Goal: Information Seeking & Learning: Learn about a topic

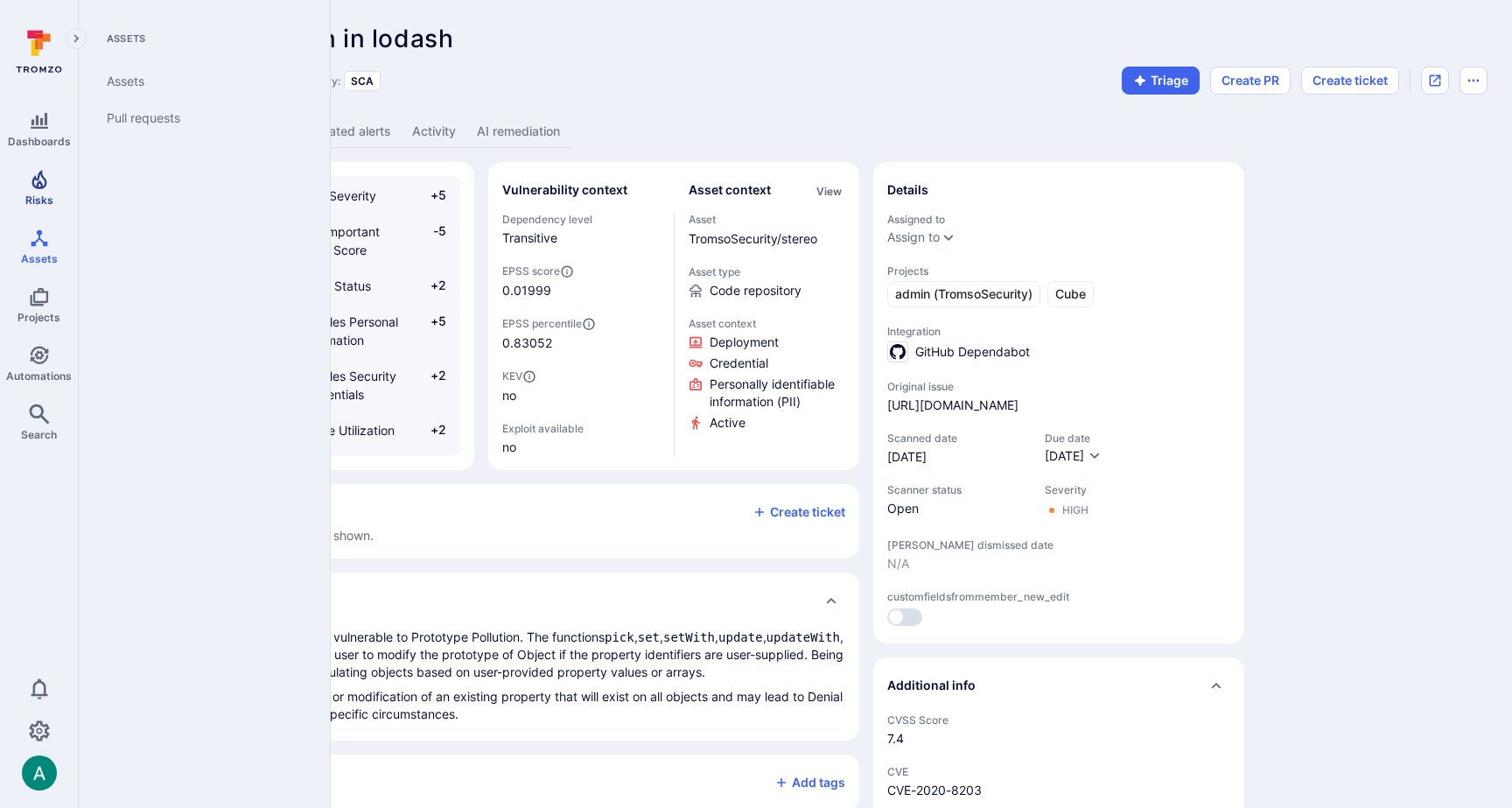
scroll to position [11, 0]
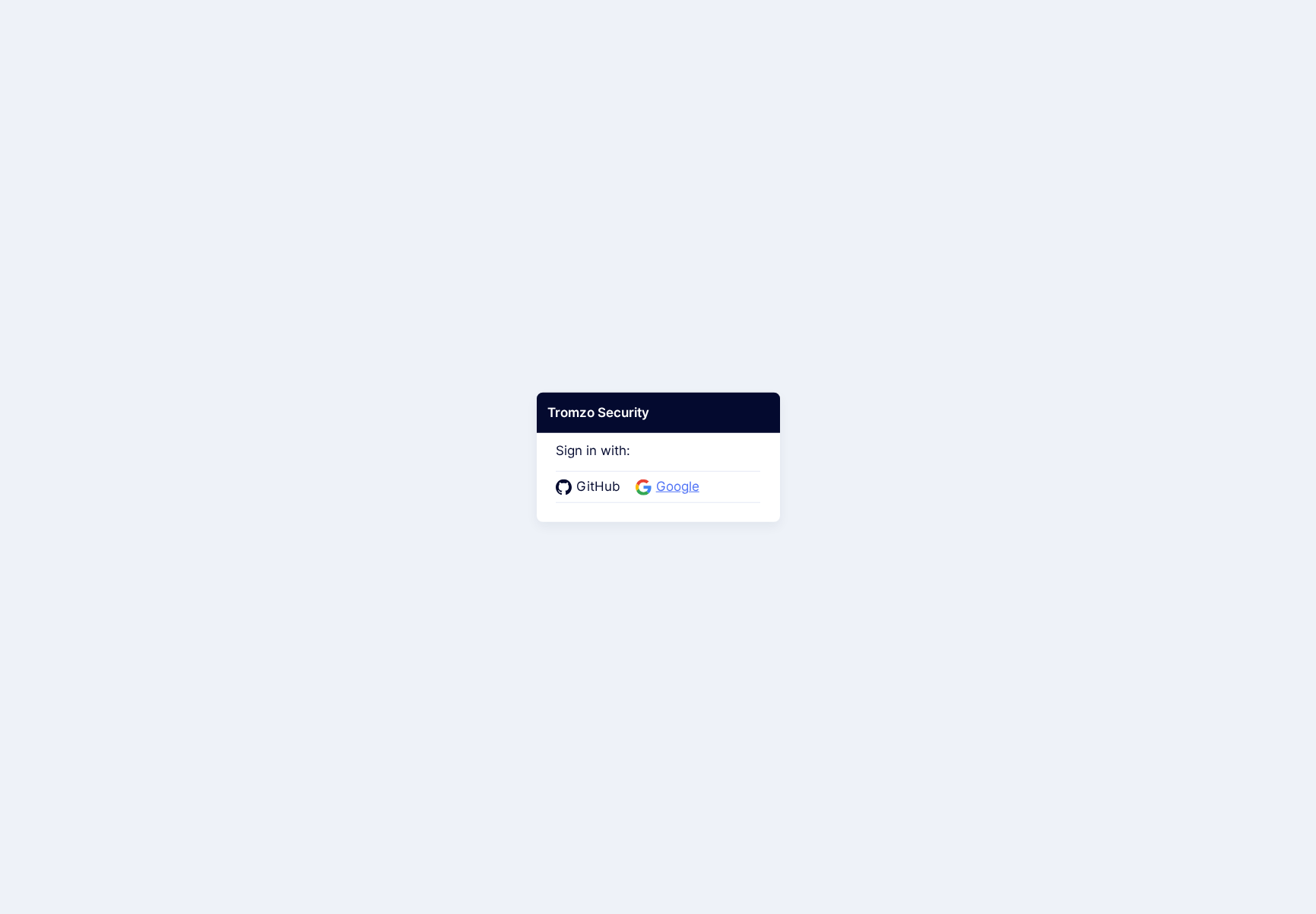
click at [681, 486] on span "Google" at bounding box center [678, 487] width 53 height 19
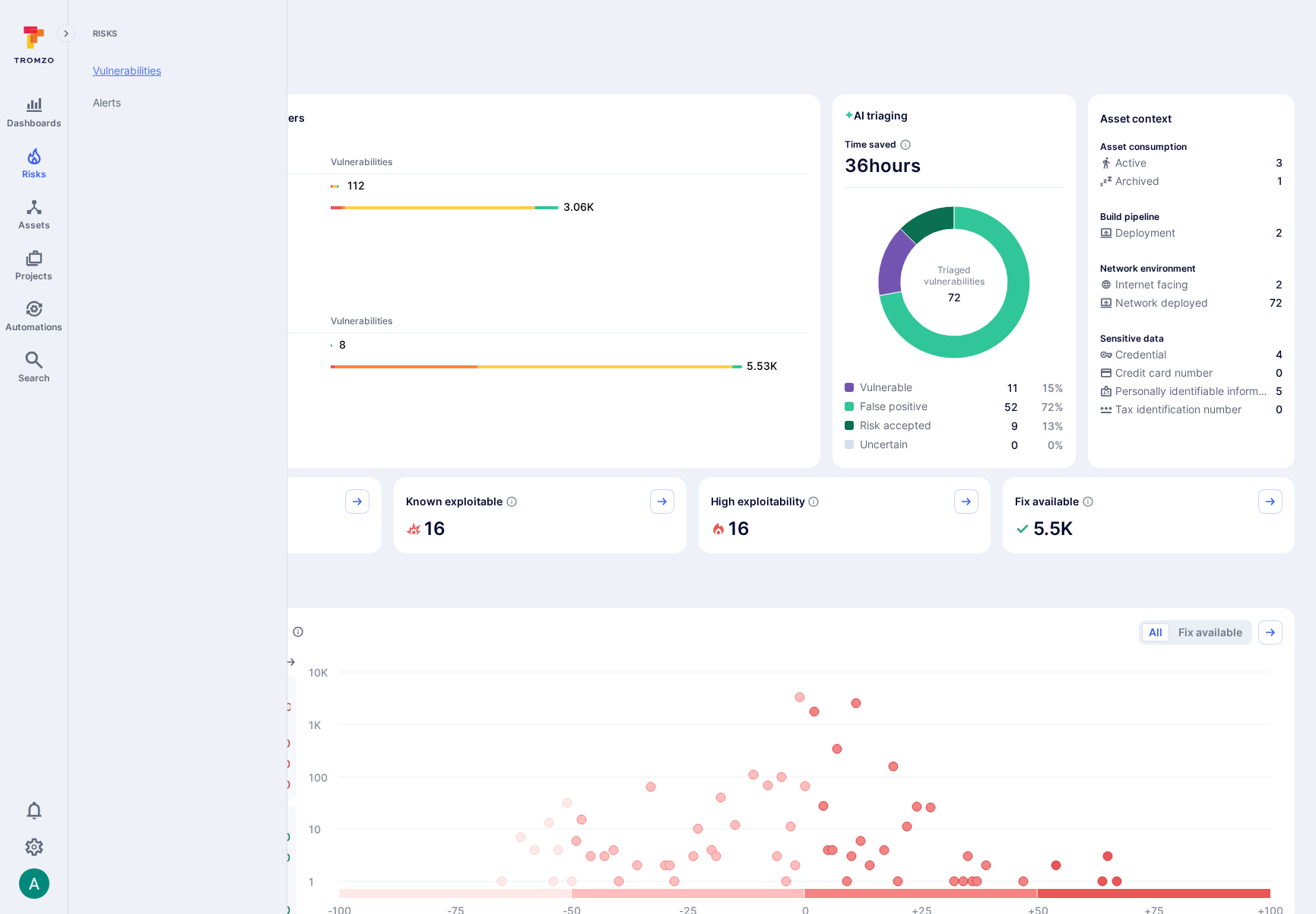
click at [127, 69] on link "Vulnerabilities" at bounding box center [175, 70] width 188 height 32
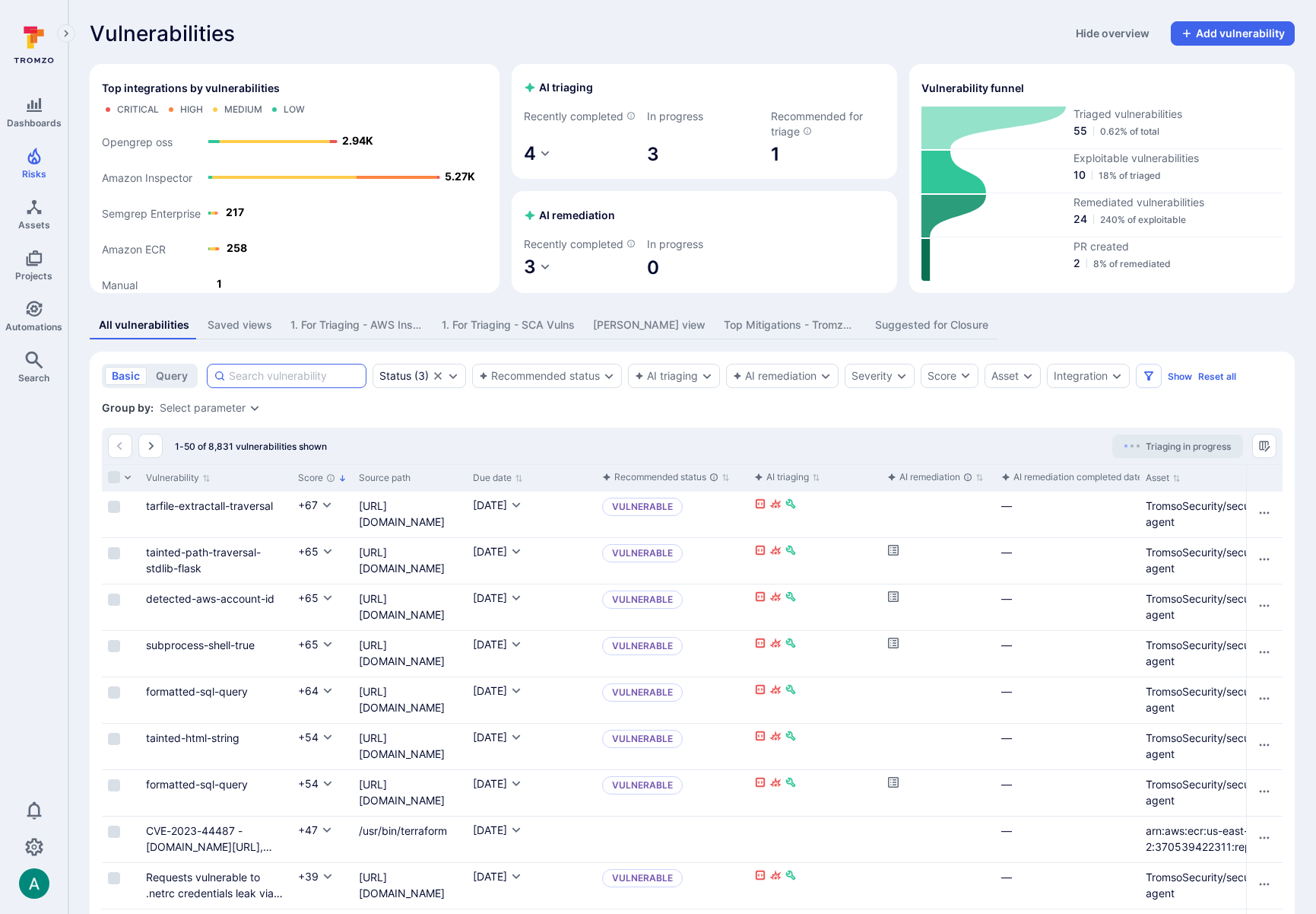
click at [312, 383] on input at bounding box center [294, 376] width 131 height 16
paste input "starlette"
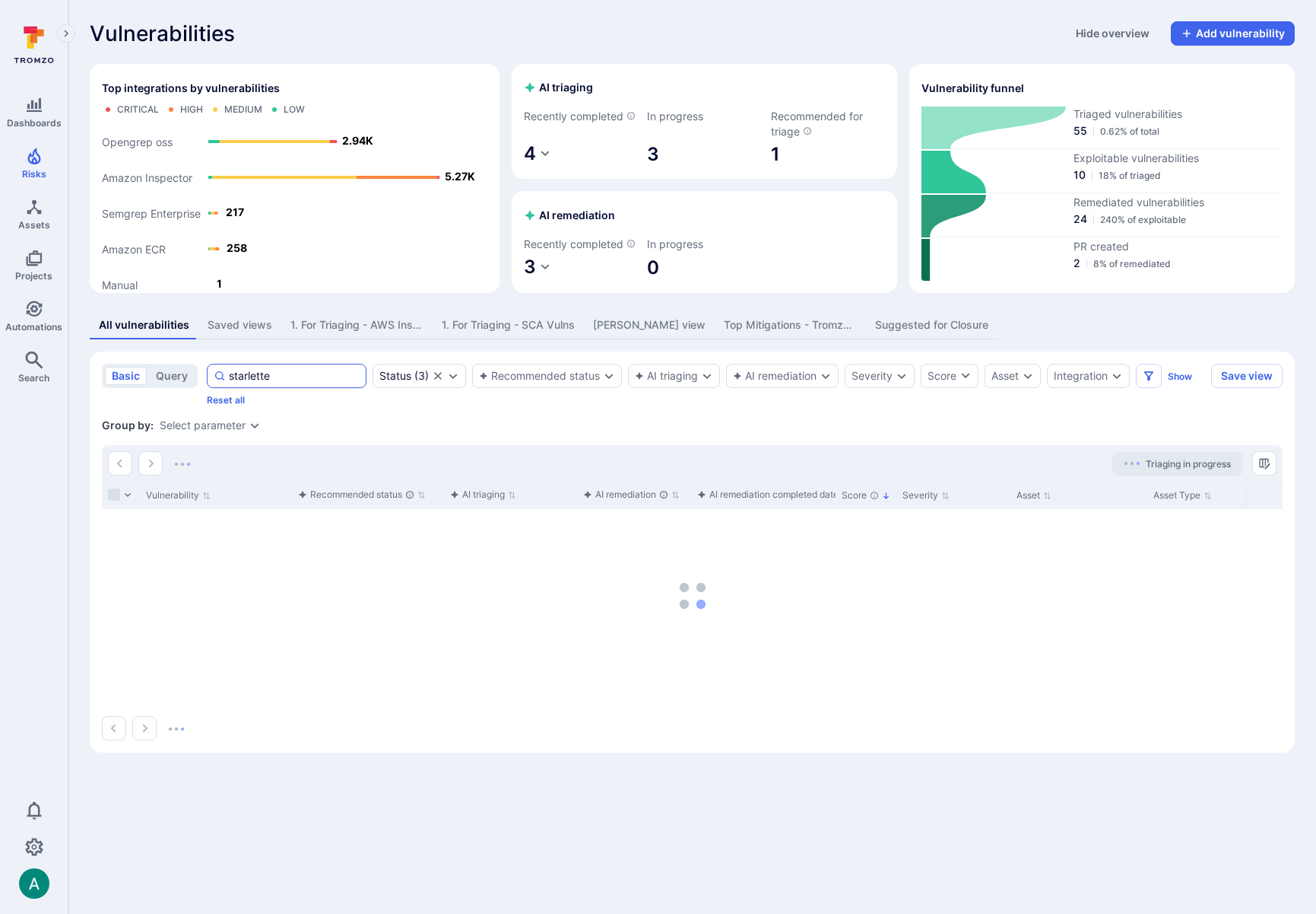
type input "starlette"
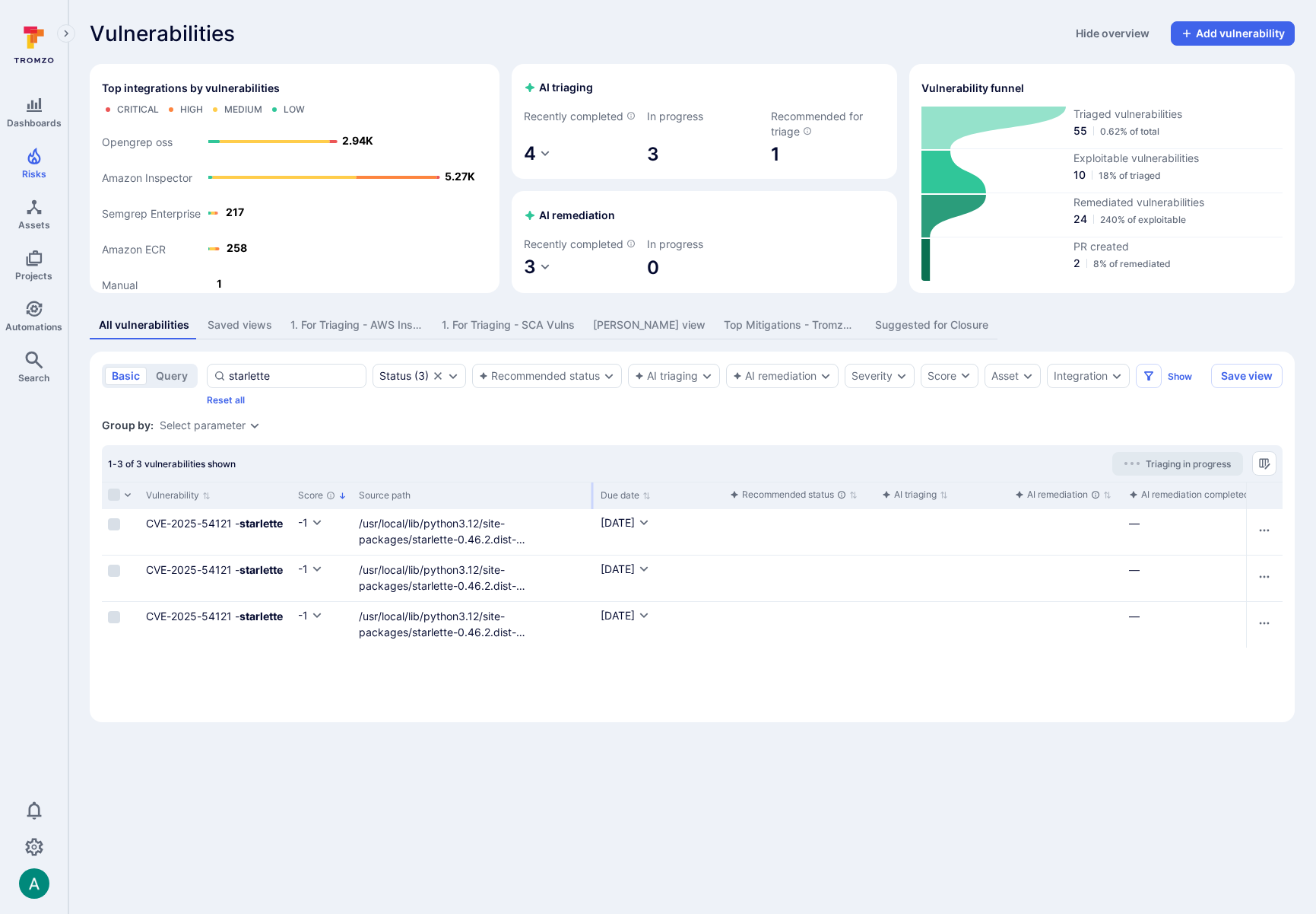
drag, startPoint x: 465, startPoint y: 507, endPoint x: 593, endPoint y: 506, distance: 128.0
click at [593, 506] on div at bounding box center [593, 496] width 2 height 26
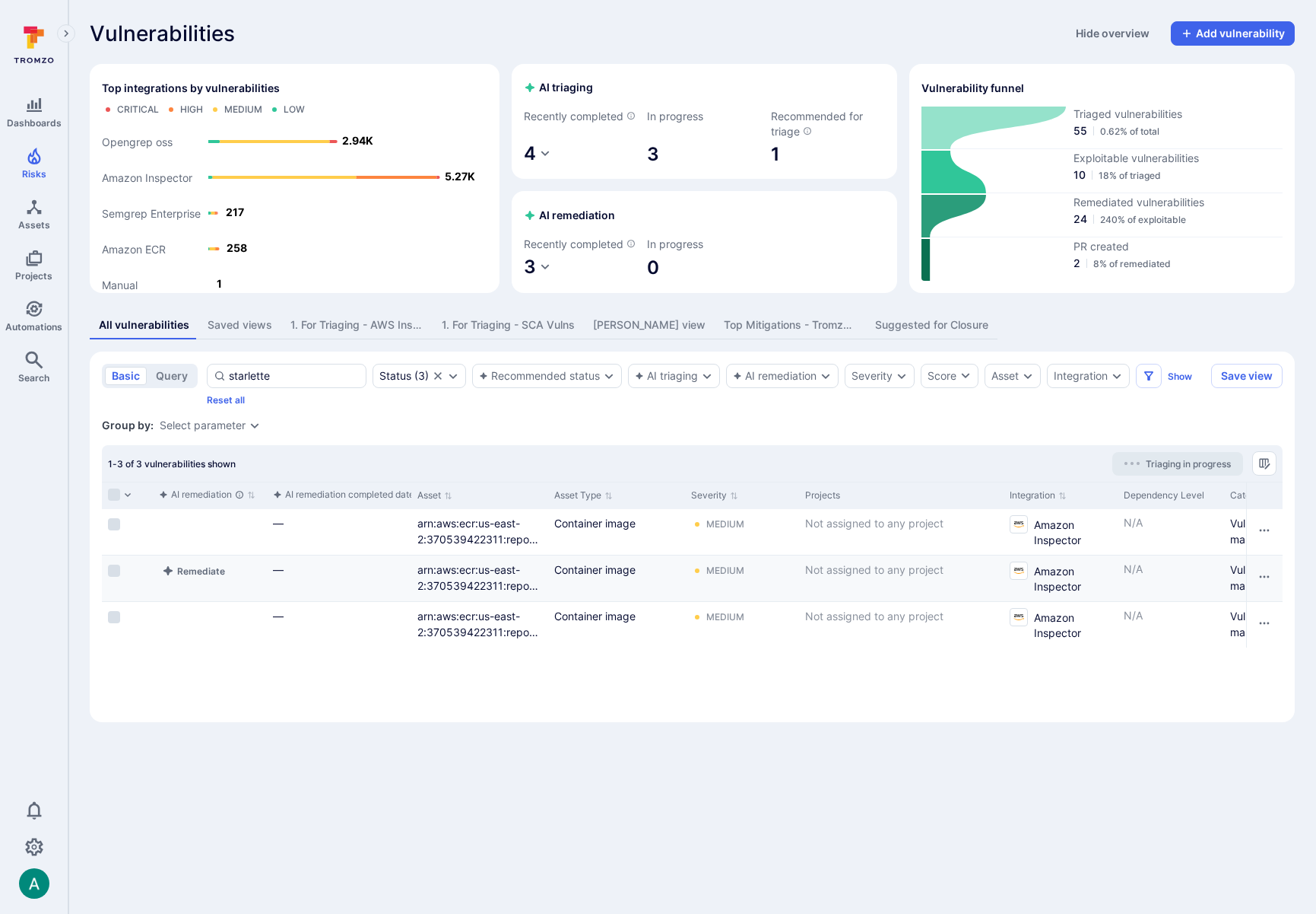
scroll to position [0, 915]
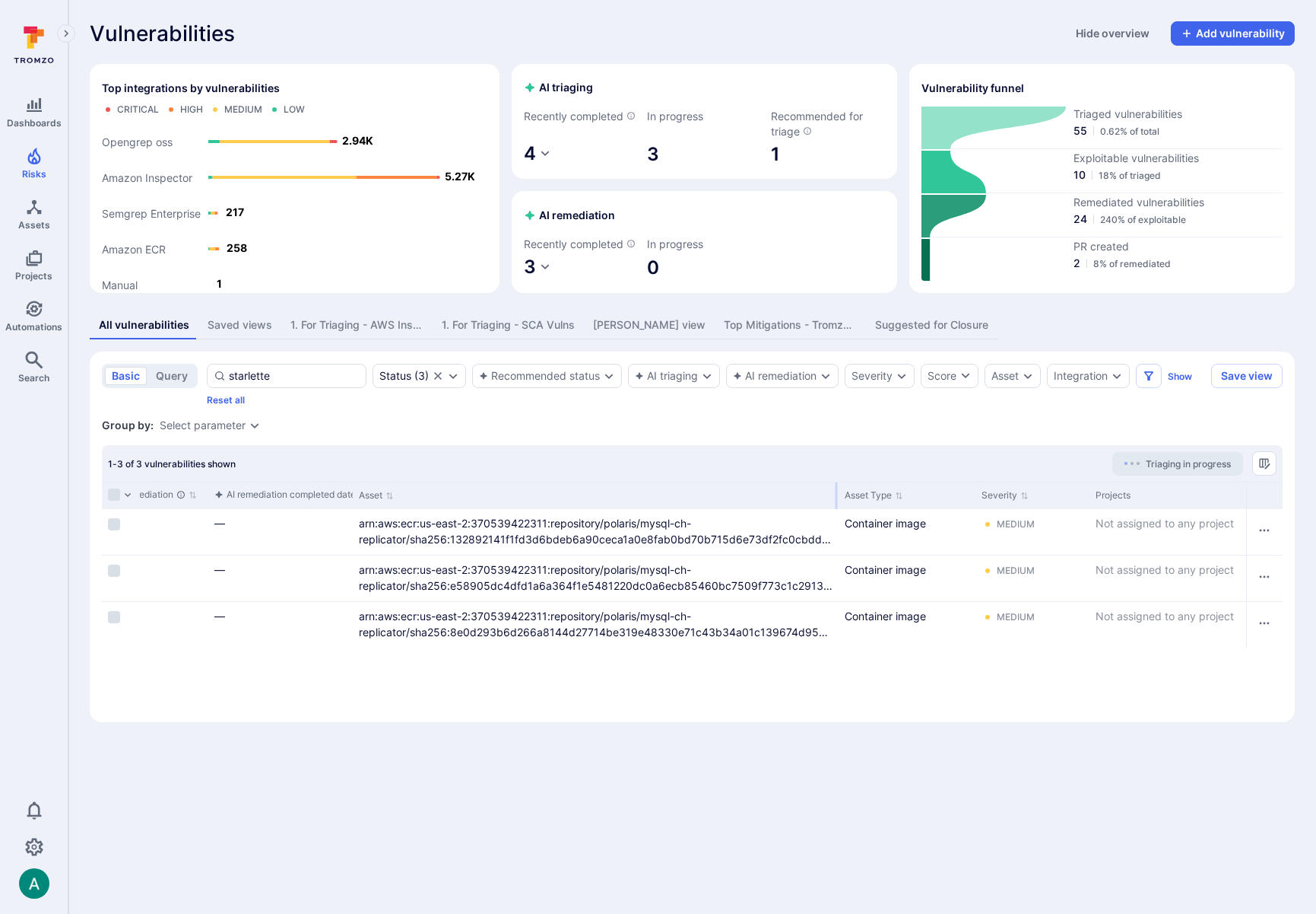
drag, startPoint x: 486, startPoint y: 510, endPoint x: 836, endPoint y: 515, distance: 350.0
click at [836, 509] on div at bounding box center [837, 496] width 2 height 26
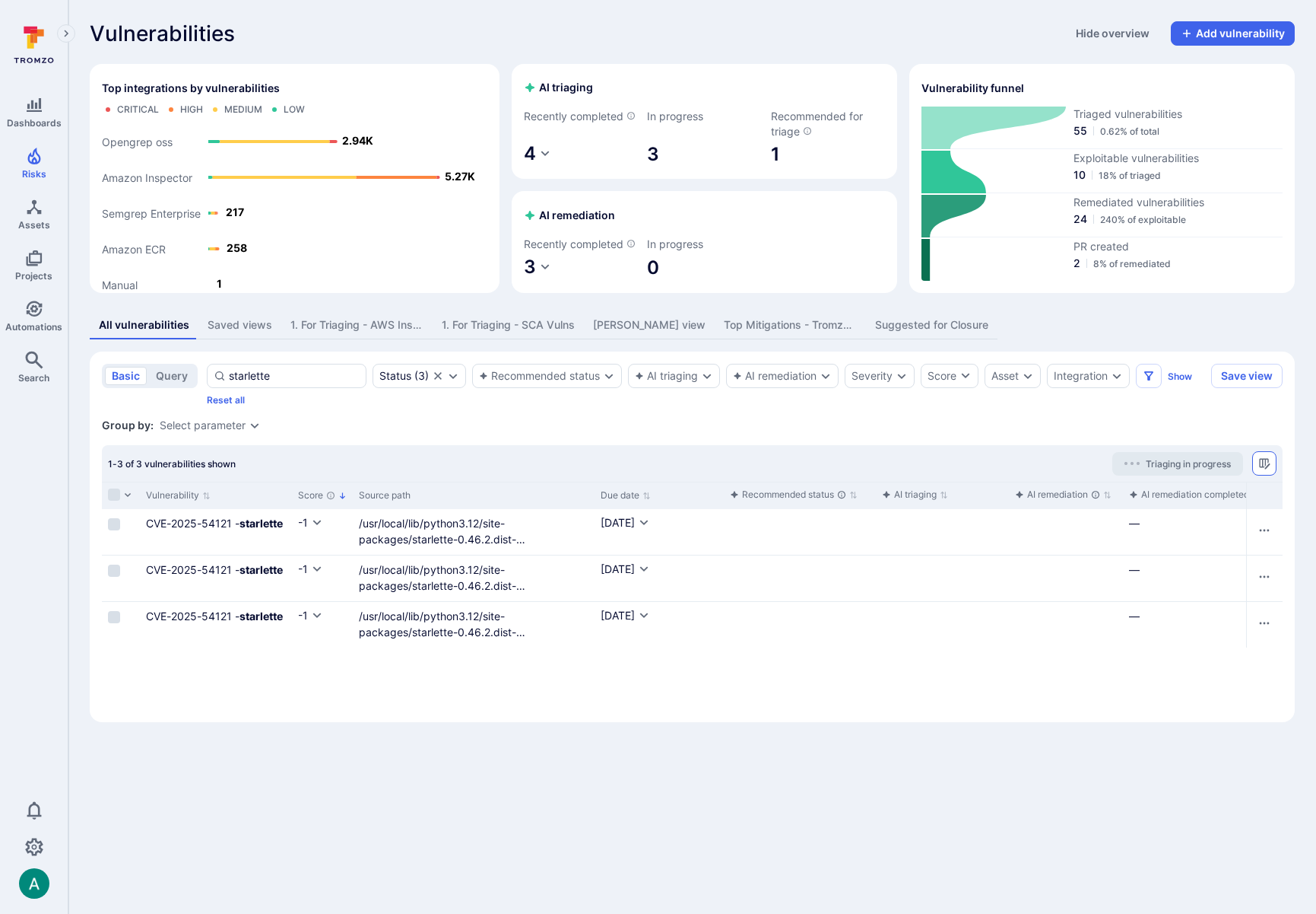
click at [1269, 469] on icon "Manage columns" at bounding box center [1265, 463] width 11 height 11
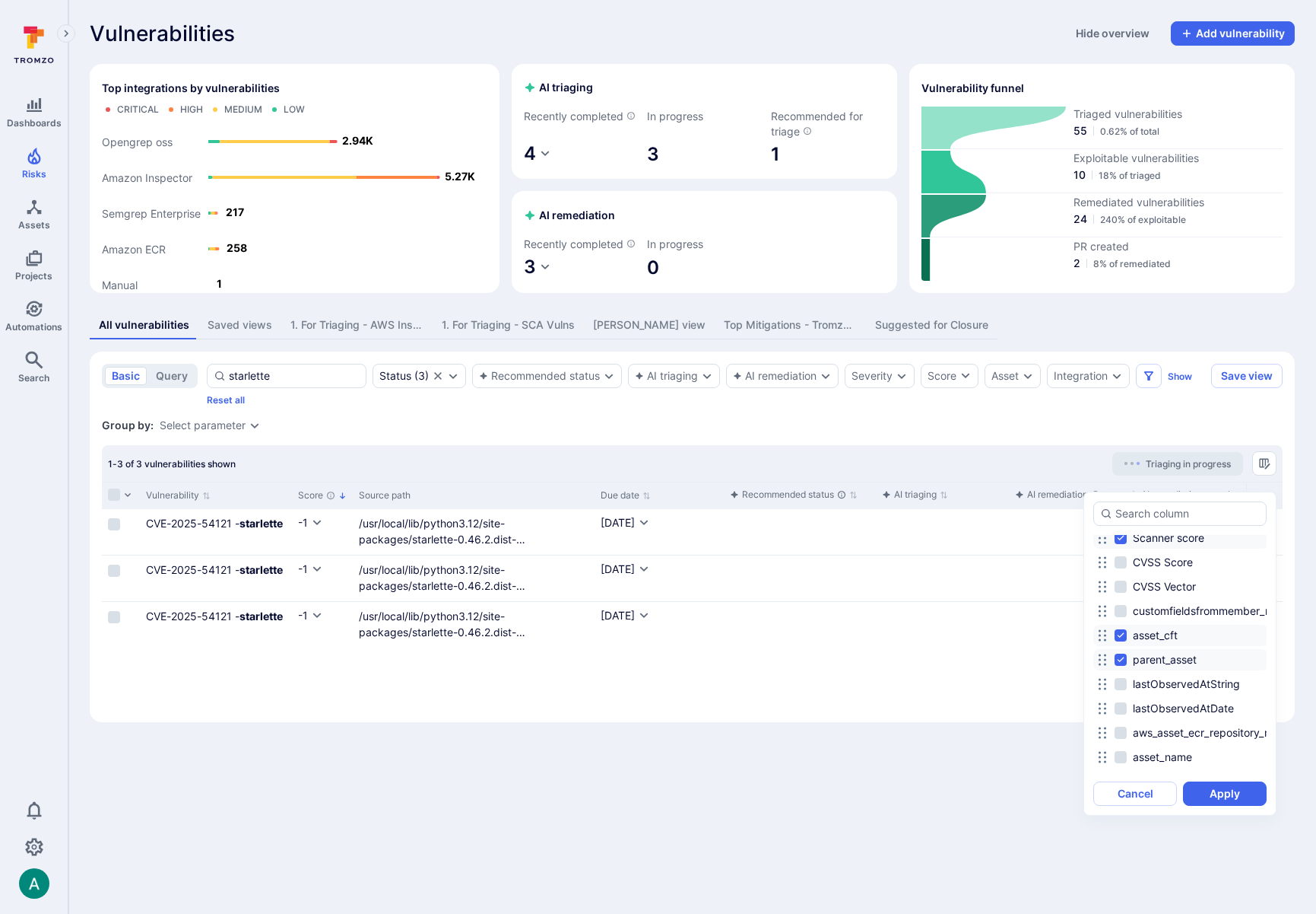
scroll to position [1116, 0]
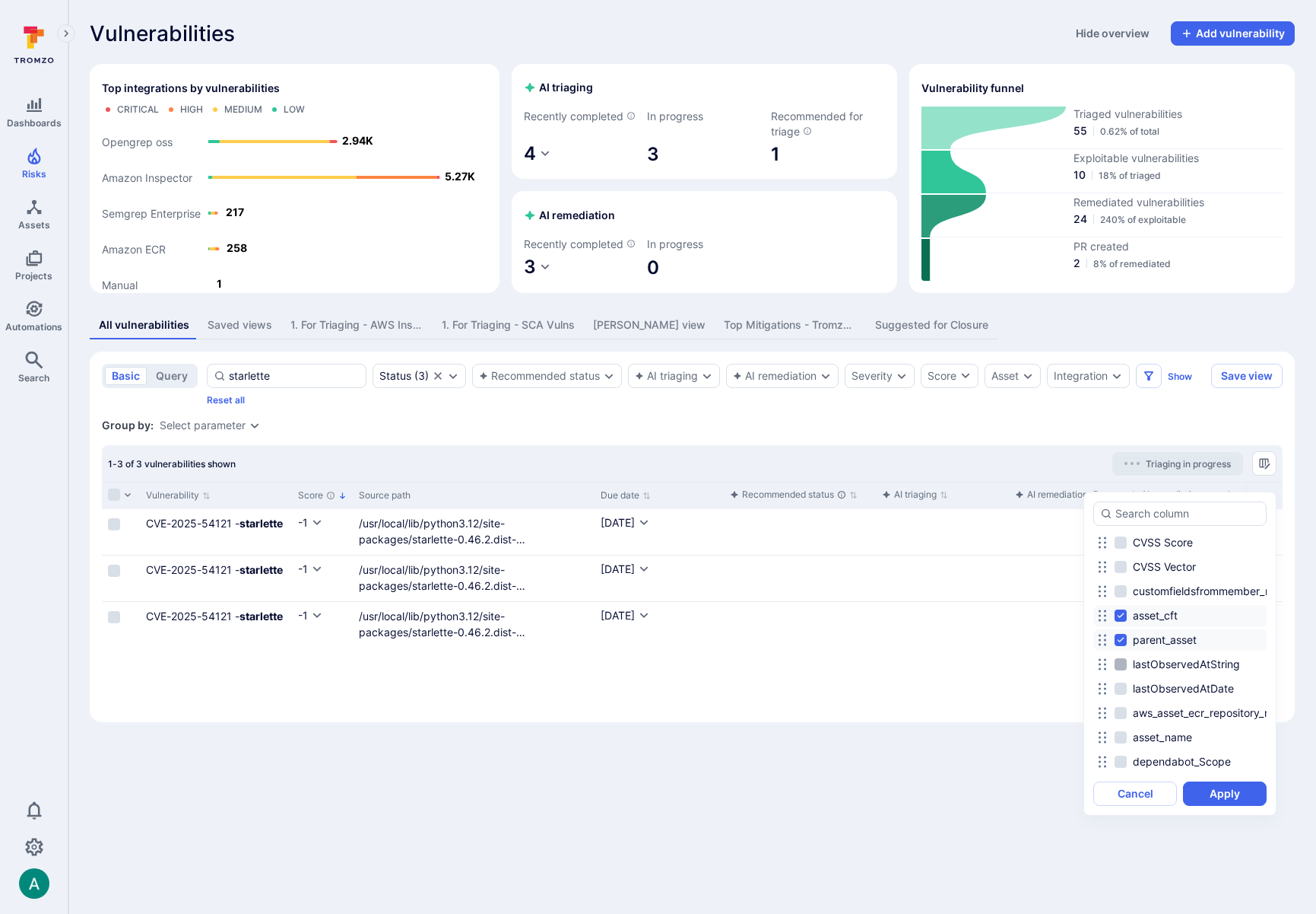
click at [1125, 668] on input "lastObservedAtString" at bounding box center [1121, 665] width 12 height 12
checkbox input "true"
click at [1127, 691] on label "lastObservedAtDate" at bounding box center [1176, 688] width 123 height 18
click at [1127, 691] on input "lastObservedAtDate" at bounding box center [1121, 689] width 12 height 12
checkbox input "true"
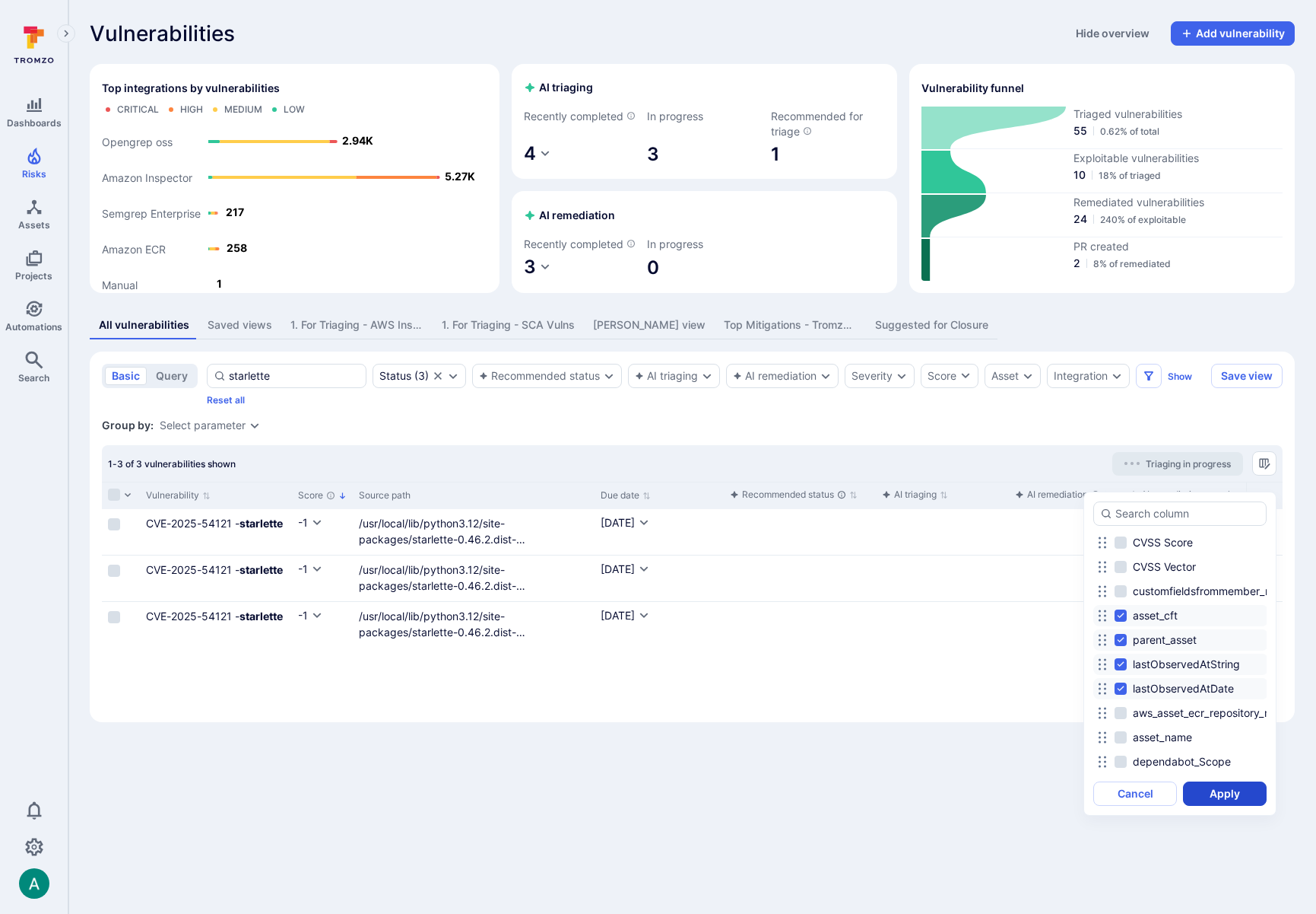
drag, startPoint x: 1234, startPoint y: 797, endPoint x: 1228, endPoint y: 768, distance: 29.6
click at [1234, 797] on button "Apply" at bounding box center [1225, 793] width 84 height 24
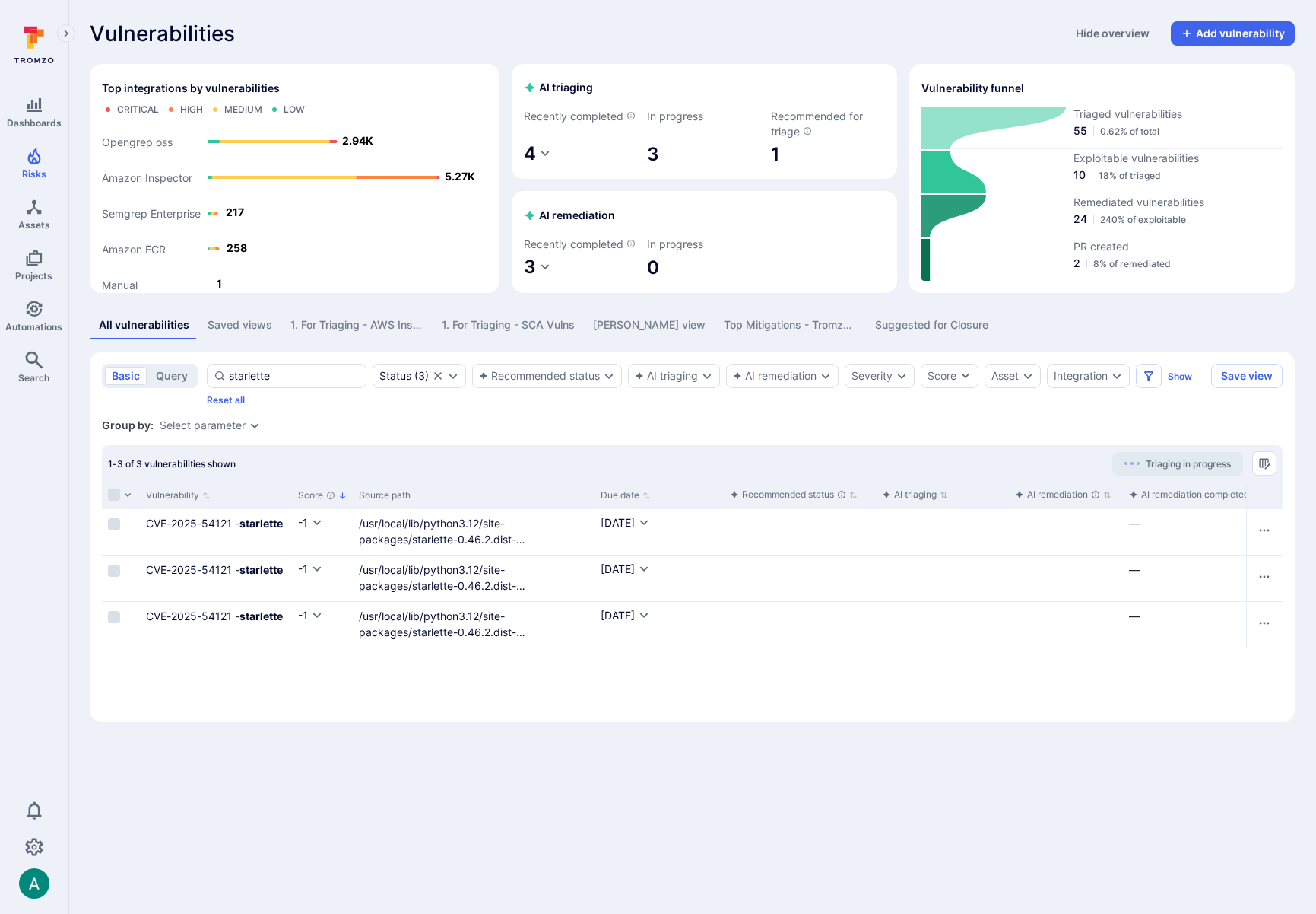
drag, startPoint x: 1187, startPoint y: 799, endPoint x: 1139, endPoint y: 690, distance: 119.1
click at [1187, 799] on body "Dashboards Risks Assets Projects Automations Search 0 Risks Vulnerabilities Ale…" at bounding box center [658, 457] width 1316 height 914
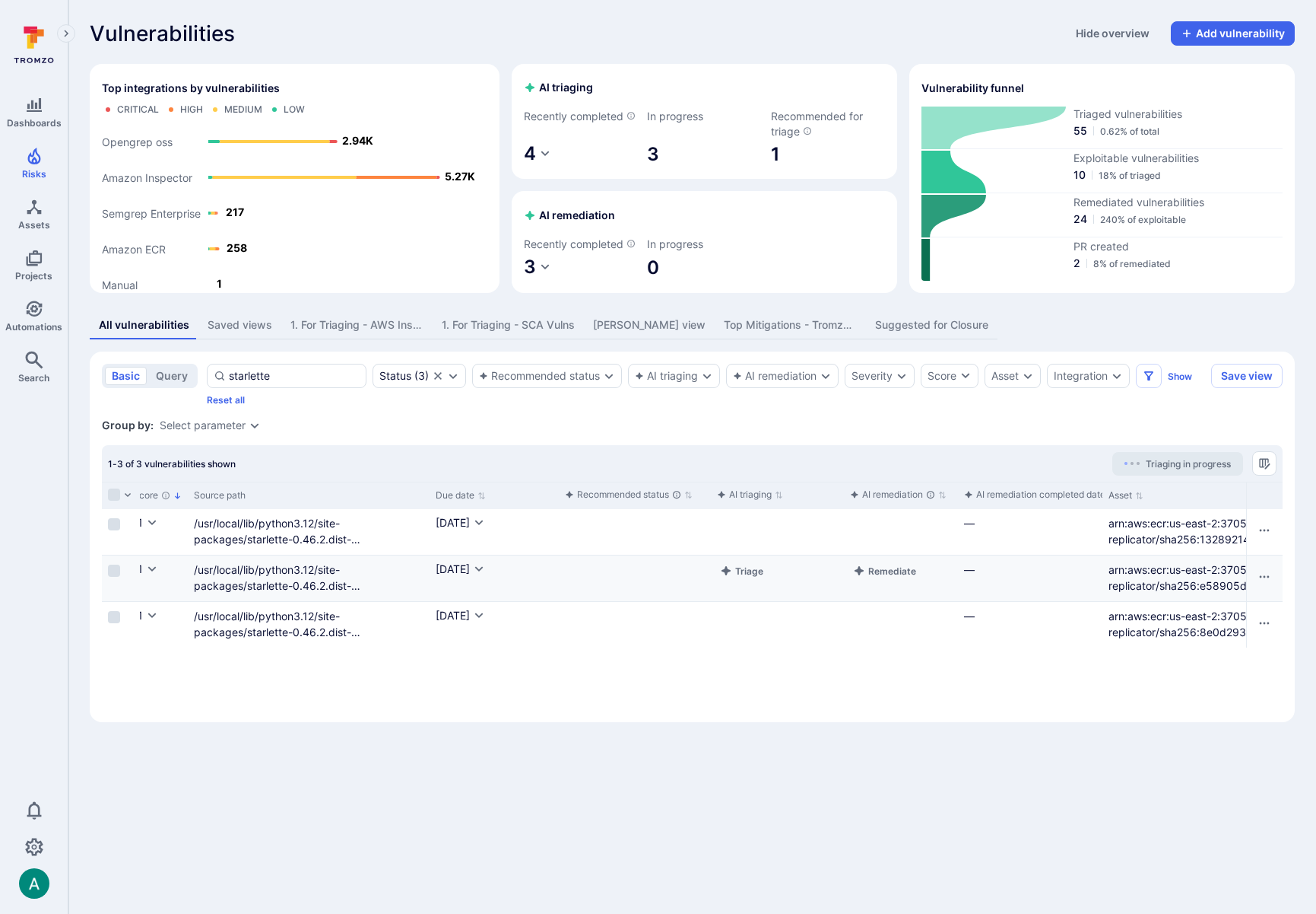
scroll to position [0, 0]
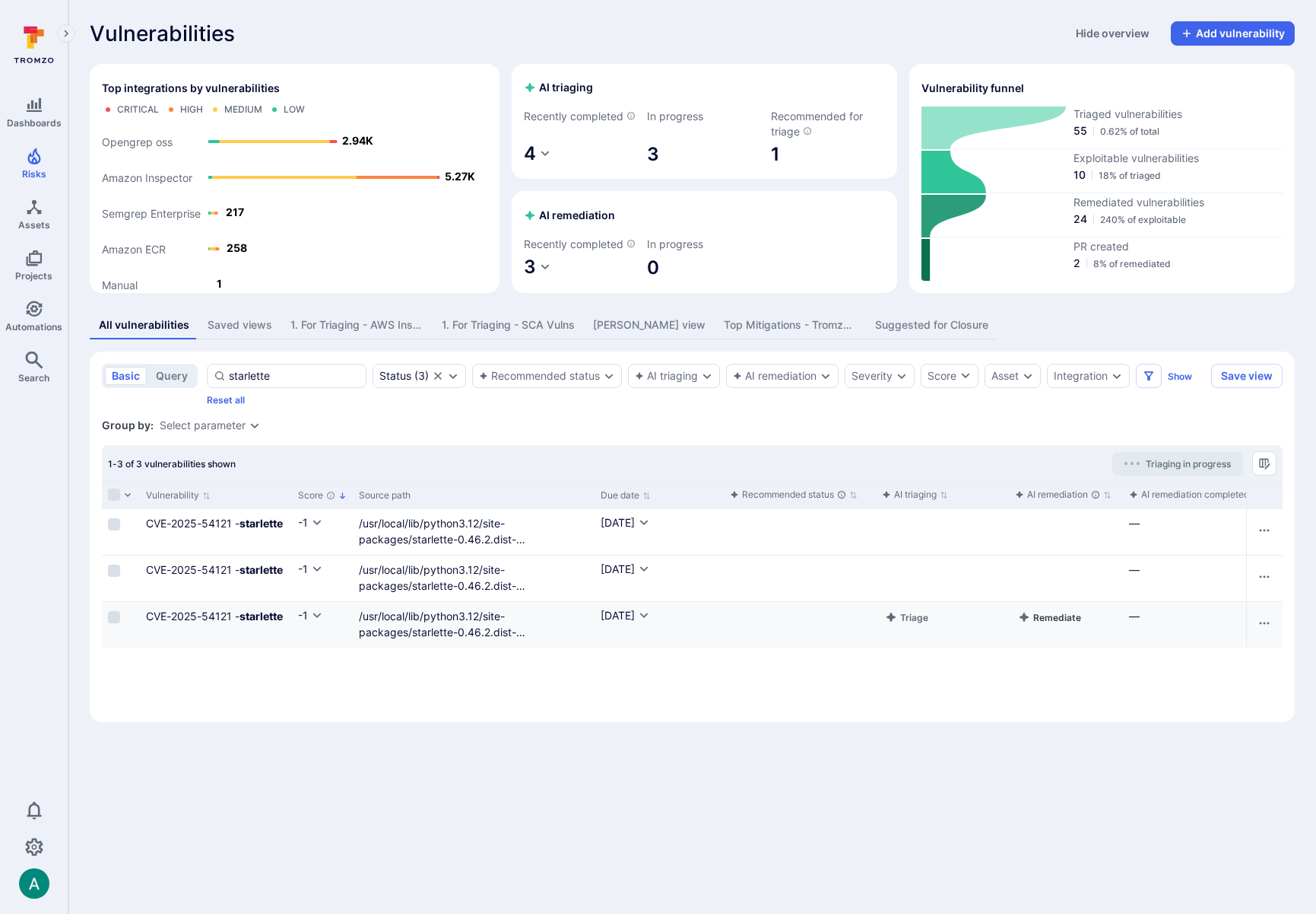
click at [1058, 626] on button "Remediate" at bounding box center [1050, 616] width 69 height 18
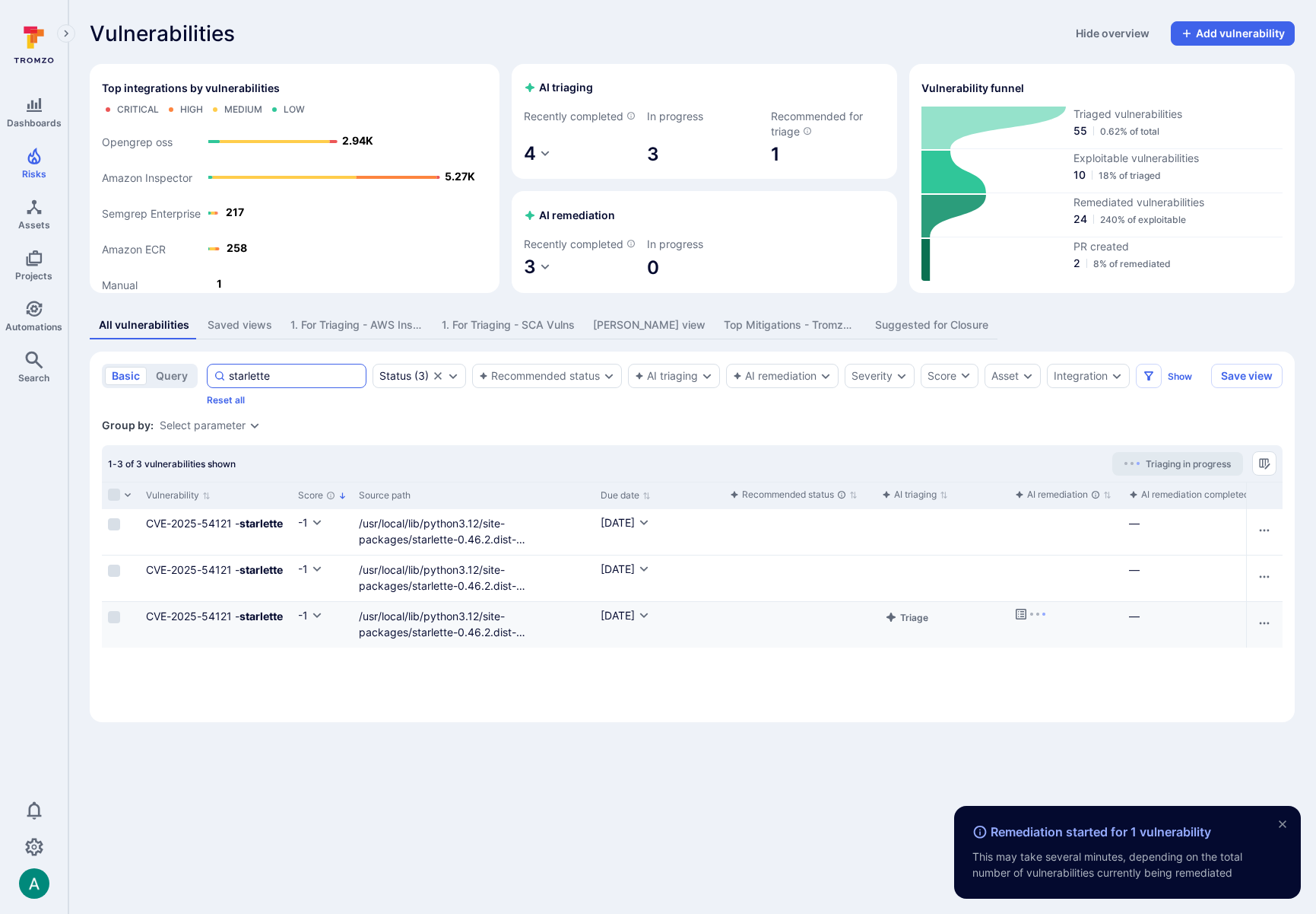
click at [283, 383] on input "starlette" at bounding box center [294, 376] width 131 height 16
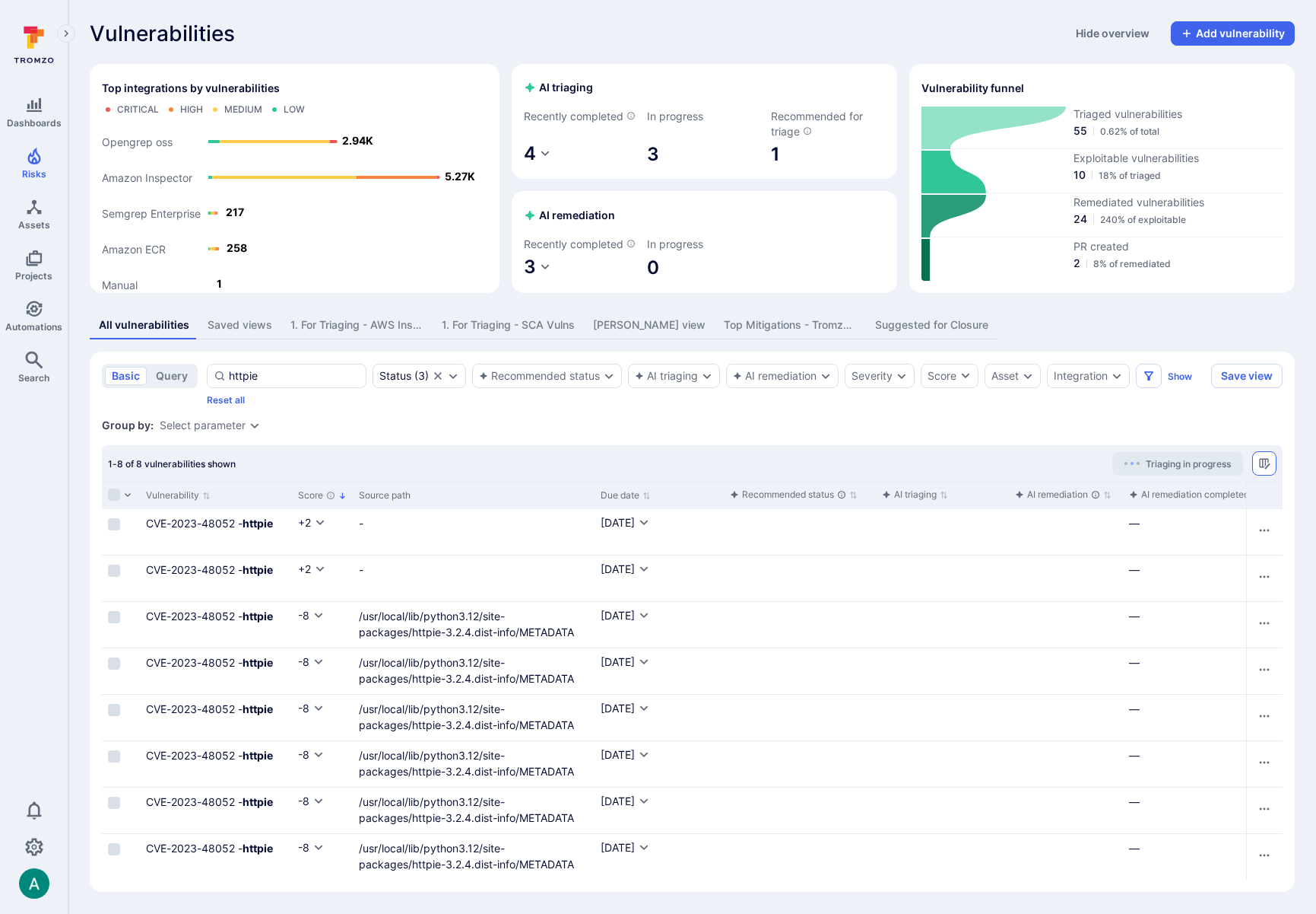
click at [1264, 469] on icon "Manage columns" at bounding box center [1265, 463] width 12 height 12
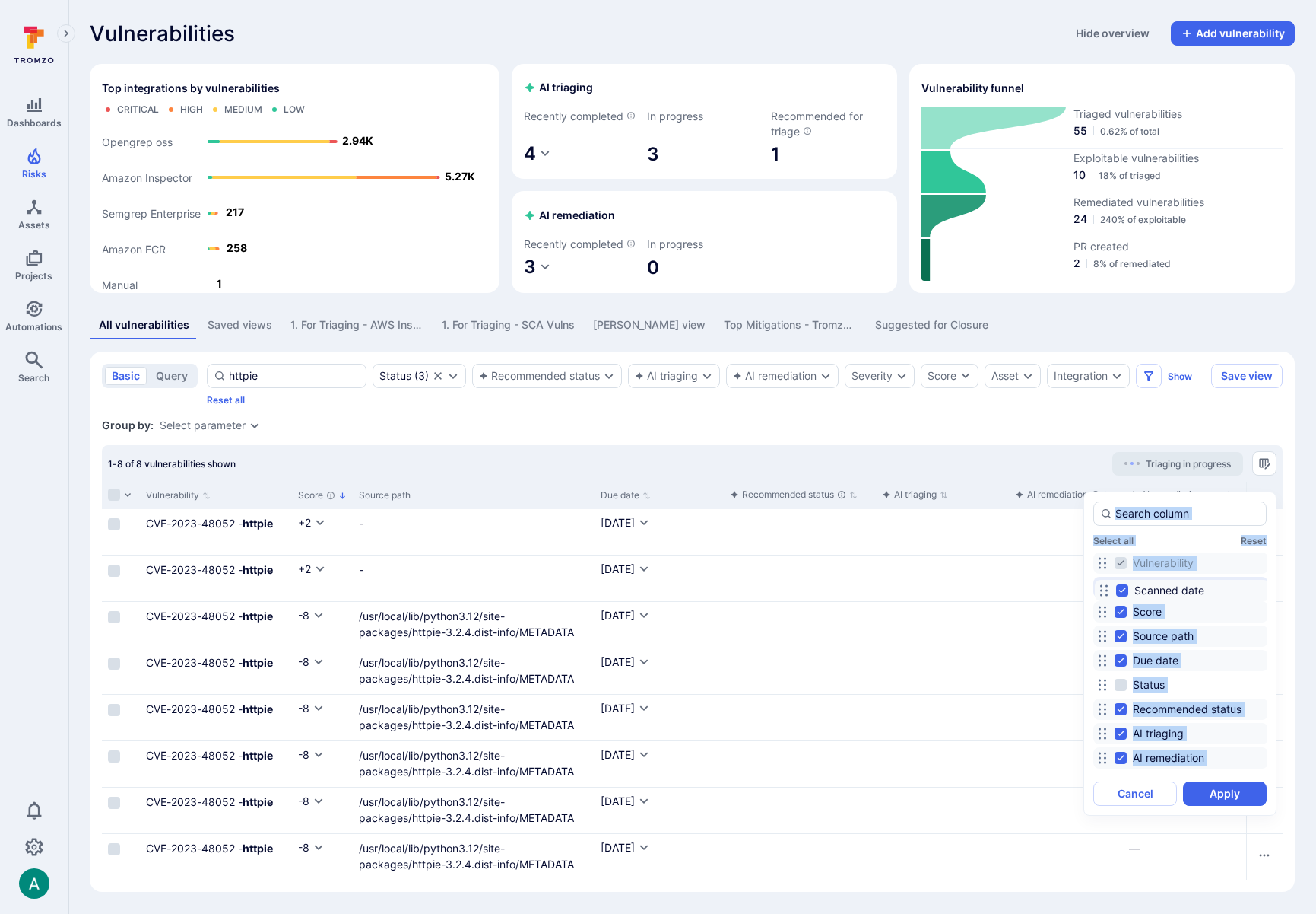
drag, startPoint x: 1100, startPoint y: 609, endPoint x: 1105, endPoint y: 595, distance: 14.9
click at [1102, 593] on icon at bounding box center [1104, 591] width 12 height 12
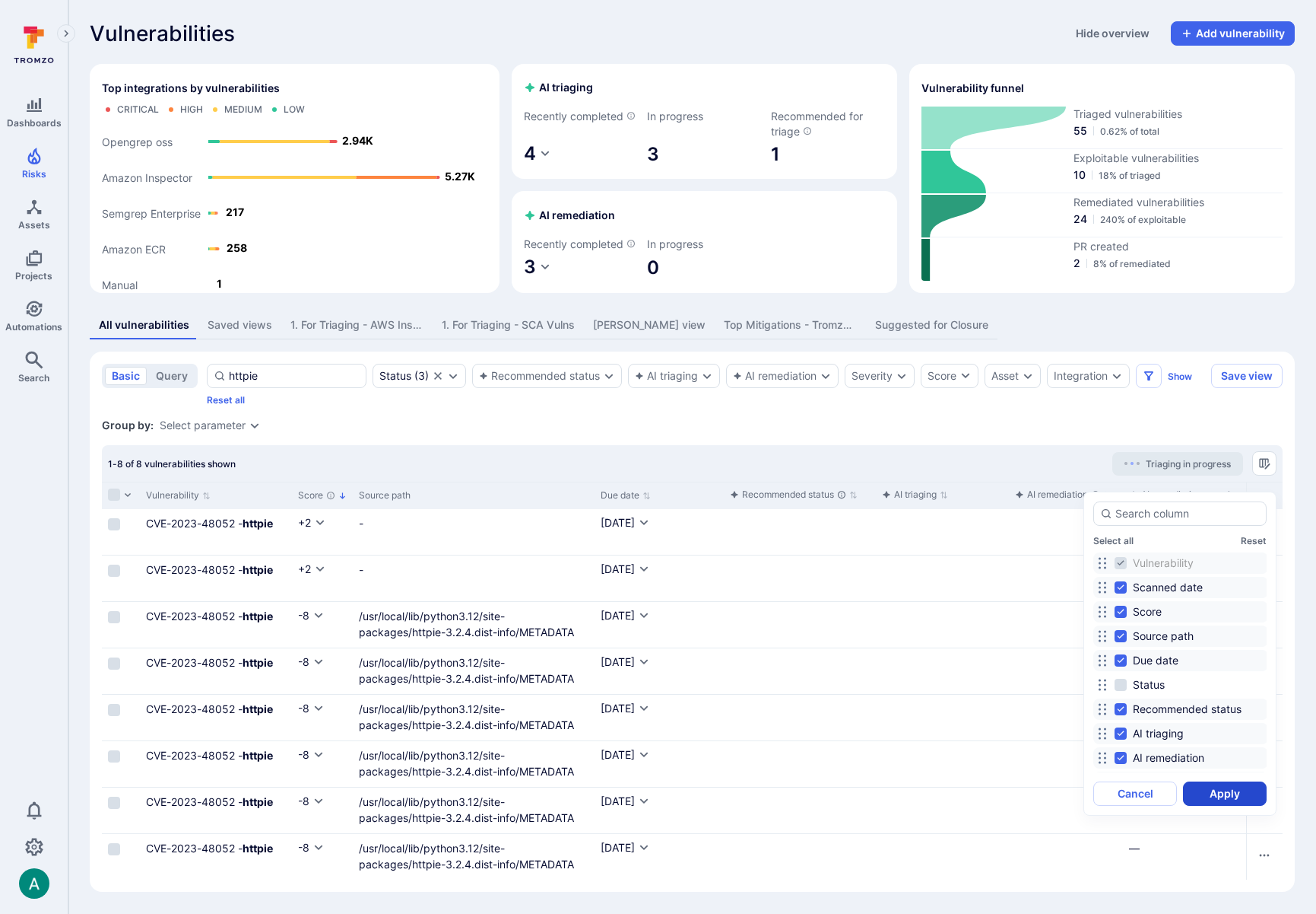
click at [1216, 792] on button "Apply" at bounding box center [1225, 793] width 84 height 24
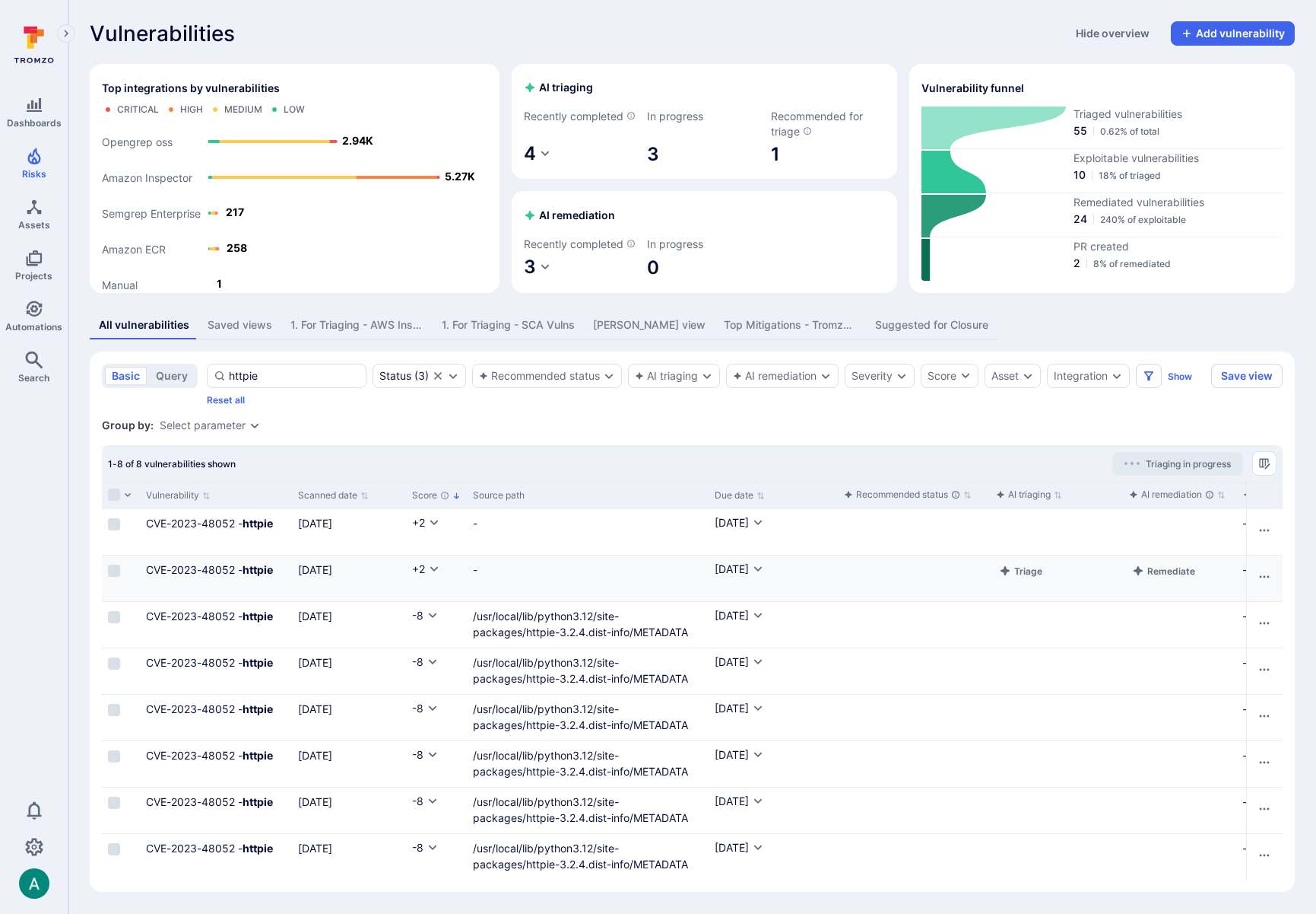
scroll to position [16, 0]
click at [1272, 466] on button "Manage columns" at bounding box center [1264, 462] width 24 height 24
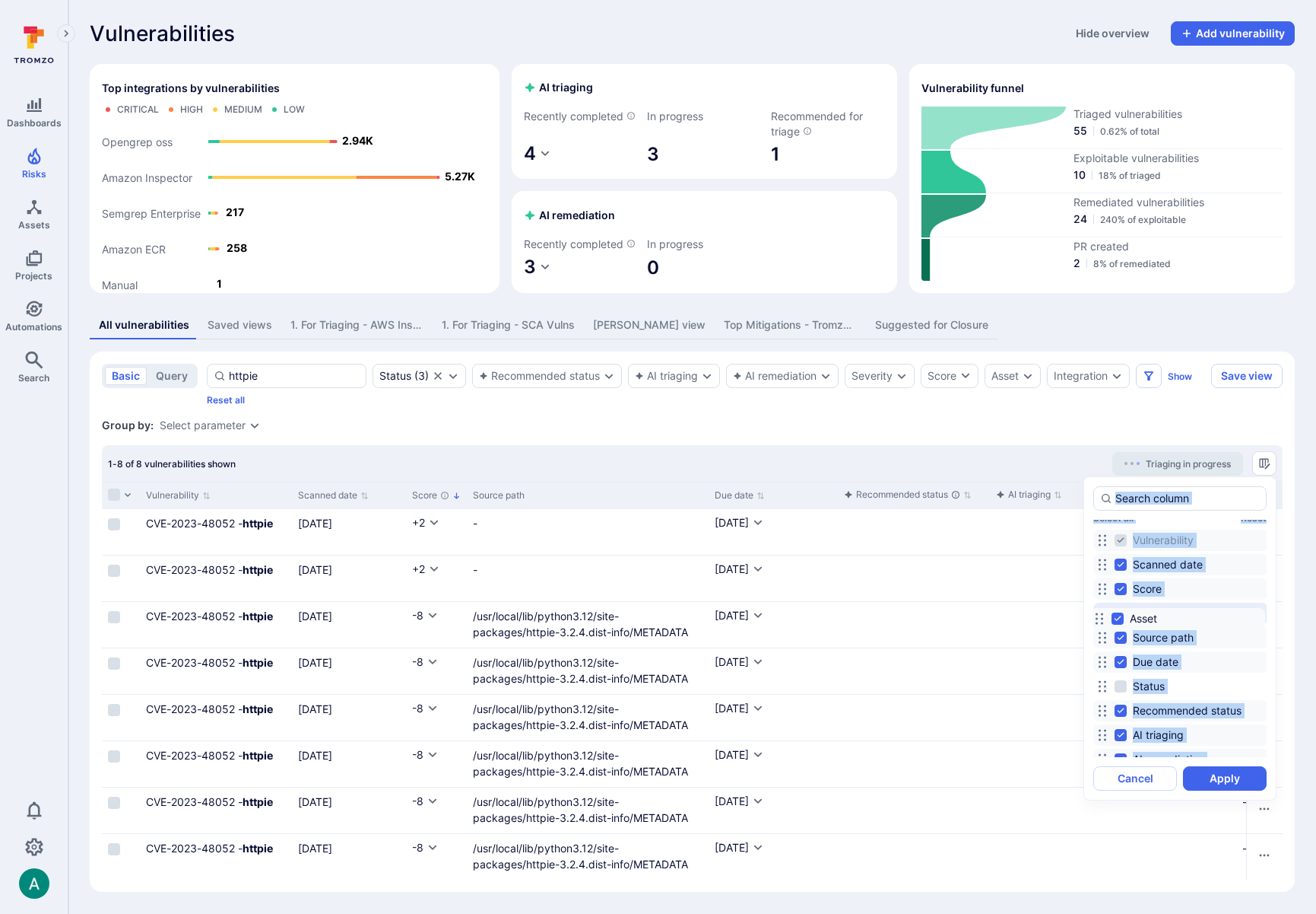
scroll to position [0, 0]
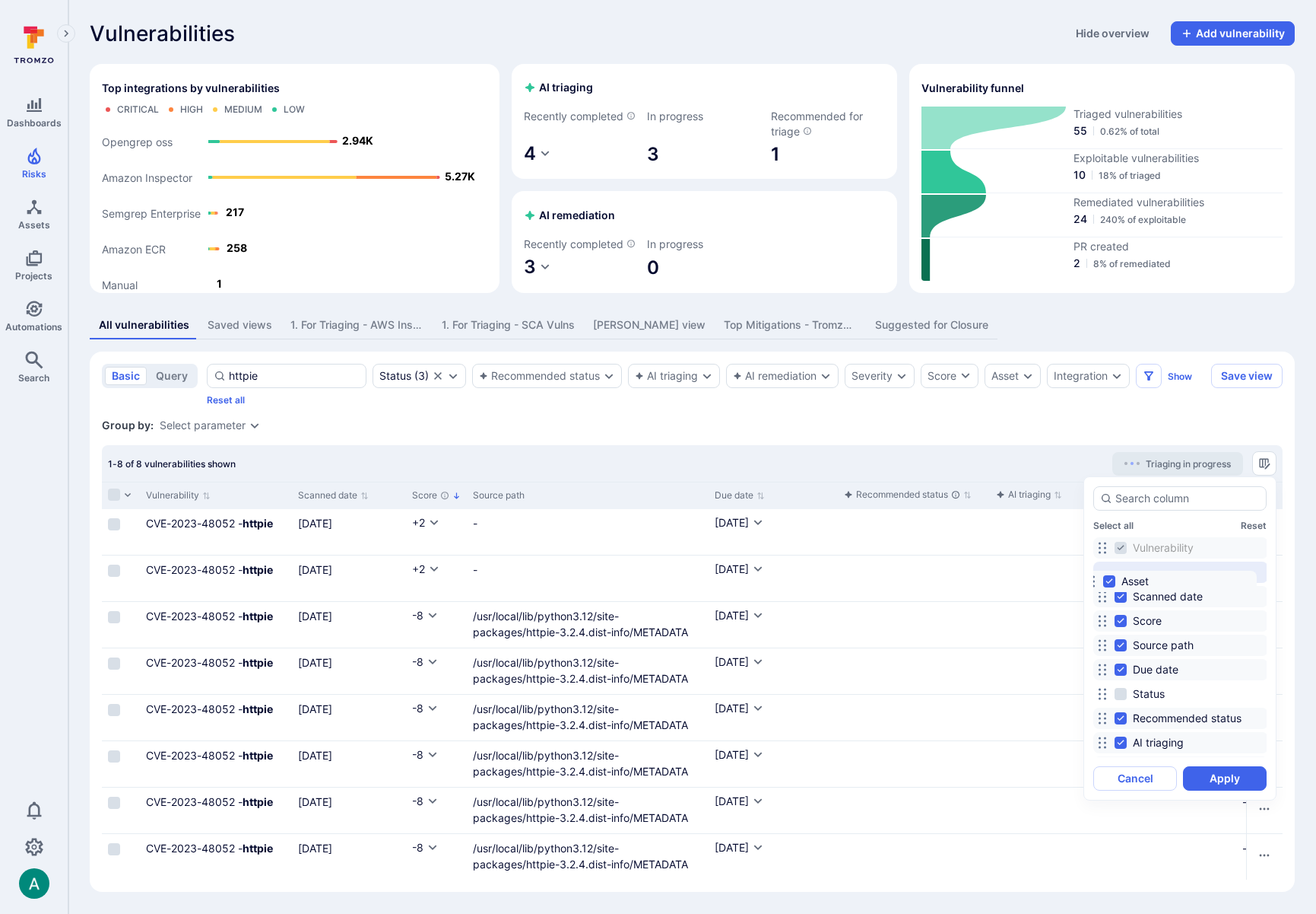
drag, startPoint x: 1104, startPoint y: 700, endPoint x: 1093, endPoint y: 582, distance: 118.5
click at [1093, 582] on icon at bounding box center [1091, 581] width 12 height 12
click at [1241, 780] on button "Apply" at bounding box center [1225, 778] width 84 height 24
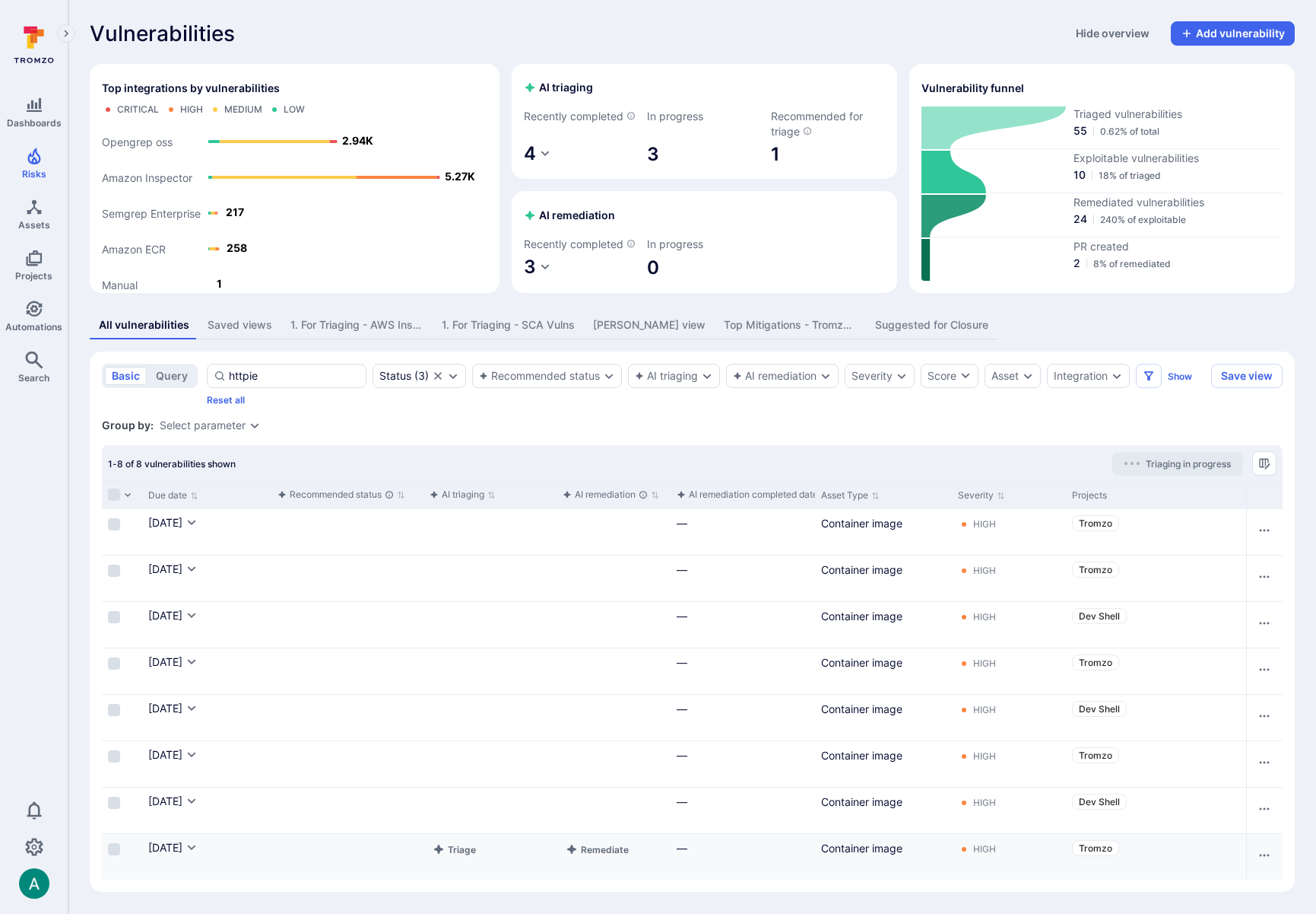
scroll to position [0, 1087]
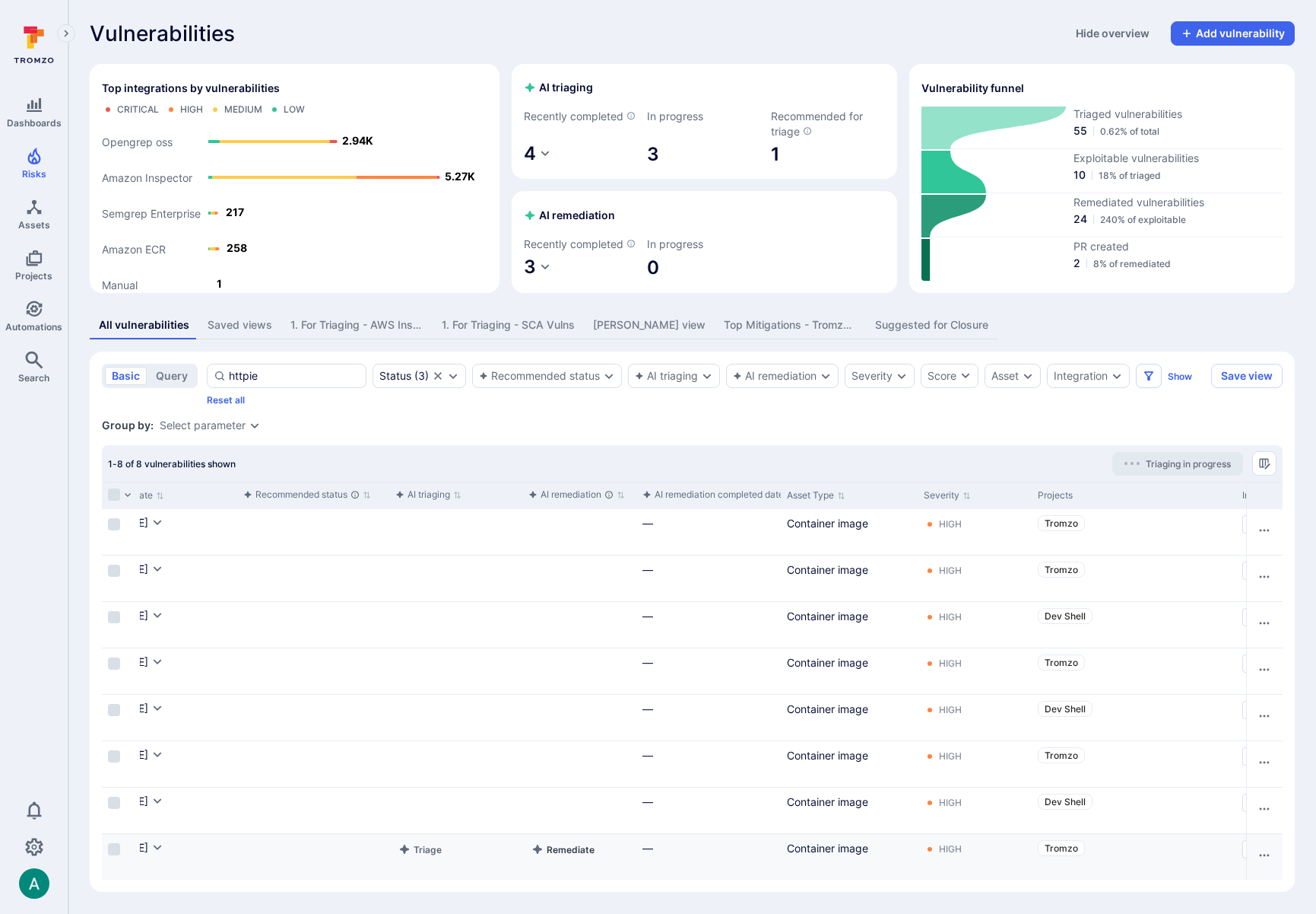
click at [569, 850] on button "Remediate" at bounding box center [562, 849] width 69 height 18
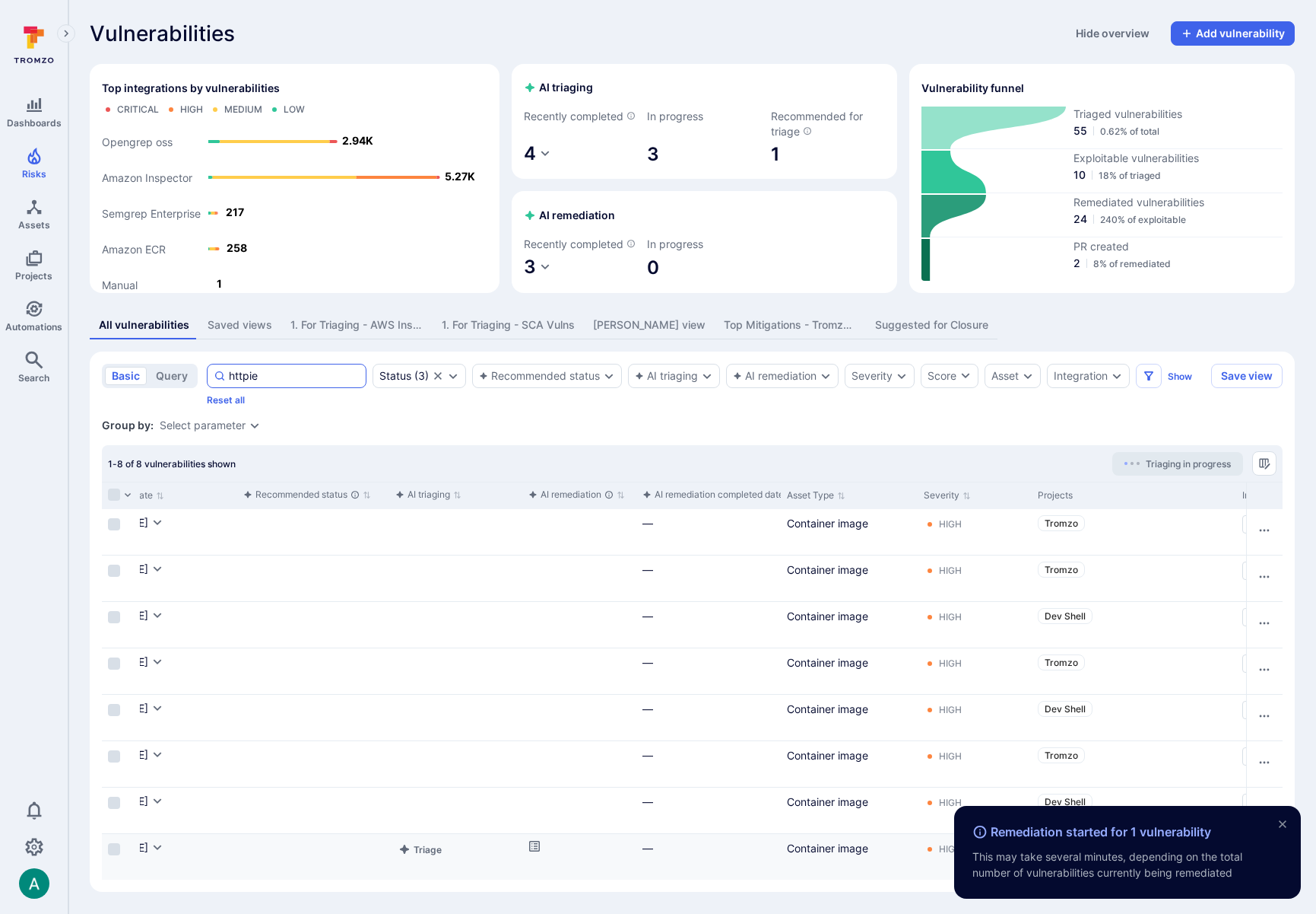
click at [286, 374] on input "httpie" at bounding box center [294, 376] width 131 height 16
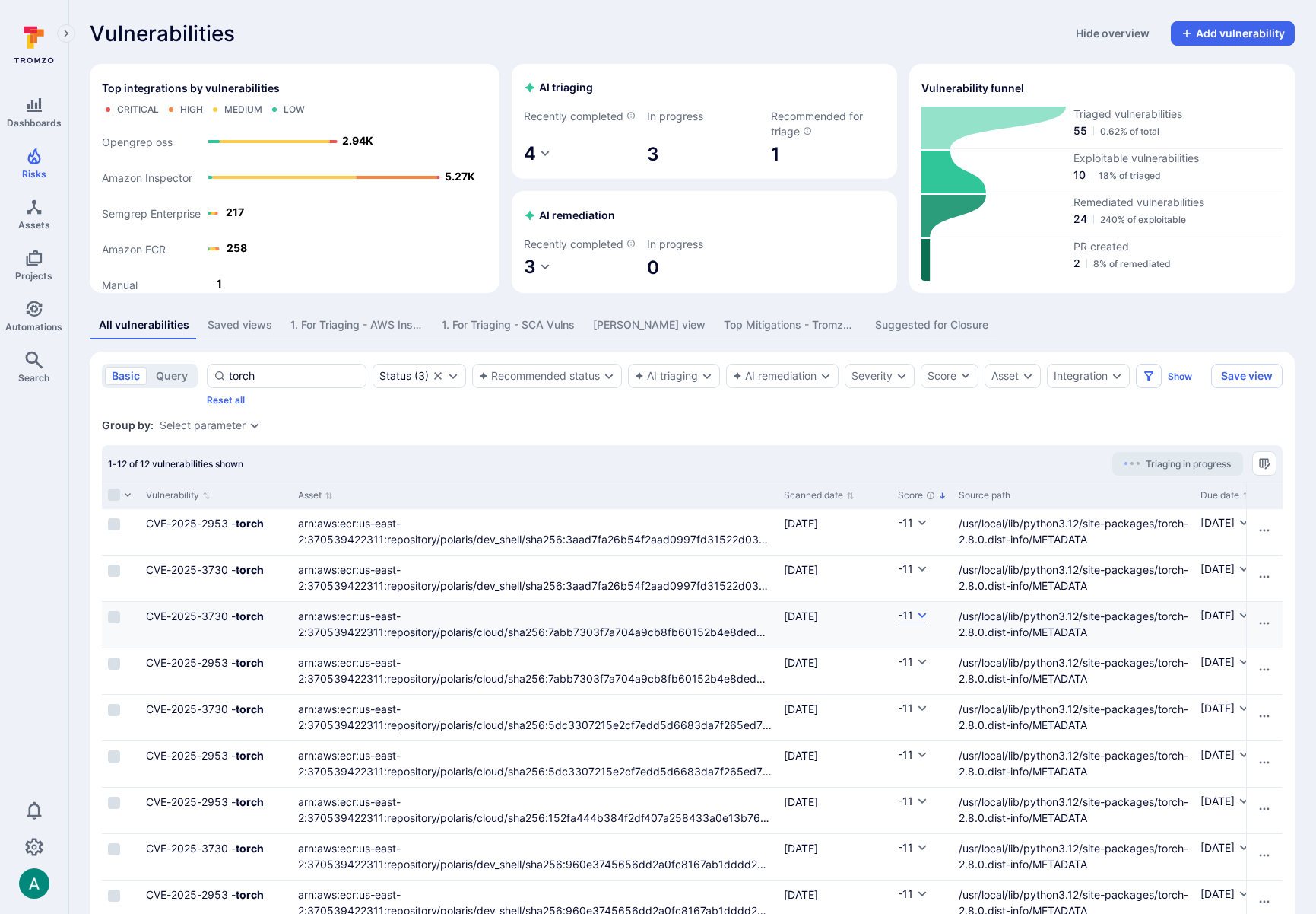
type input "torch"
click at [918, 622] on icon "Cell for Score" at bounding box center [923, 616] width 12 height 12
click at [888, 466] on div at bounding box center [658, 457] width 1316 height 914
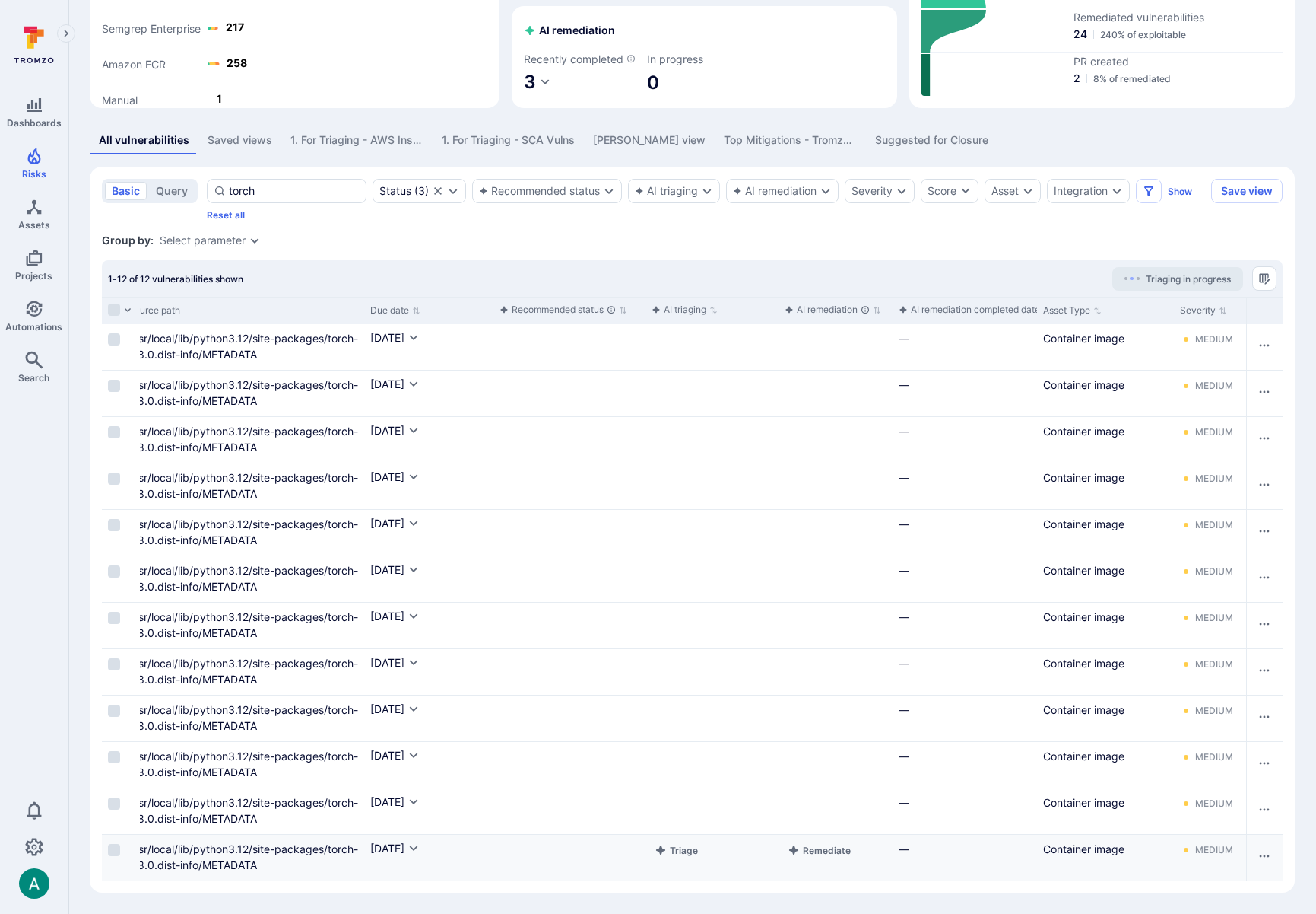
scroll to position [0, 875]
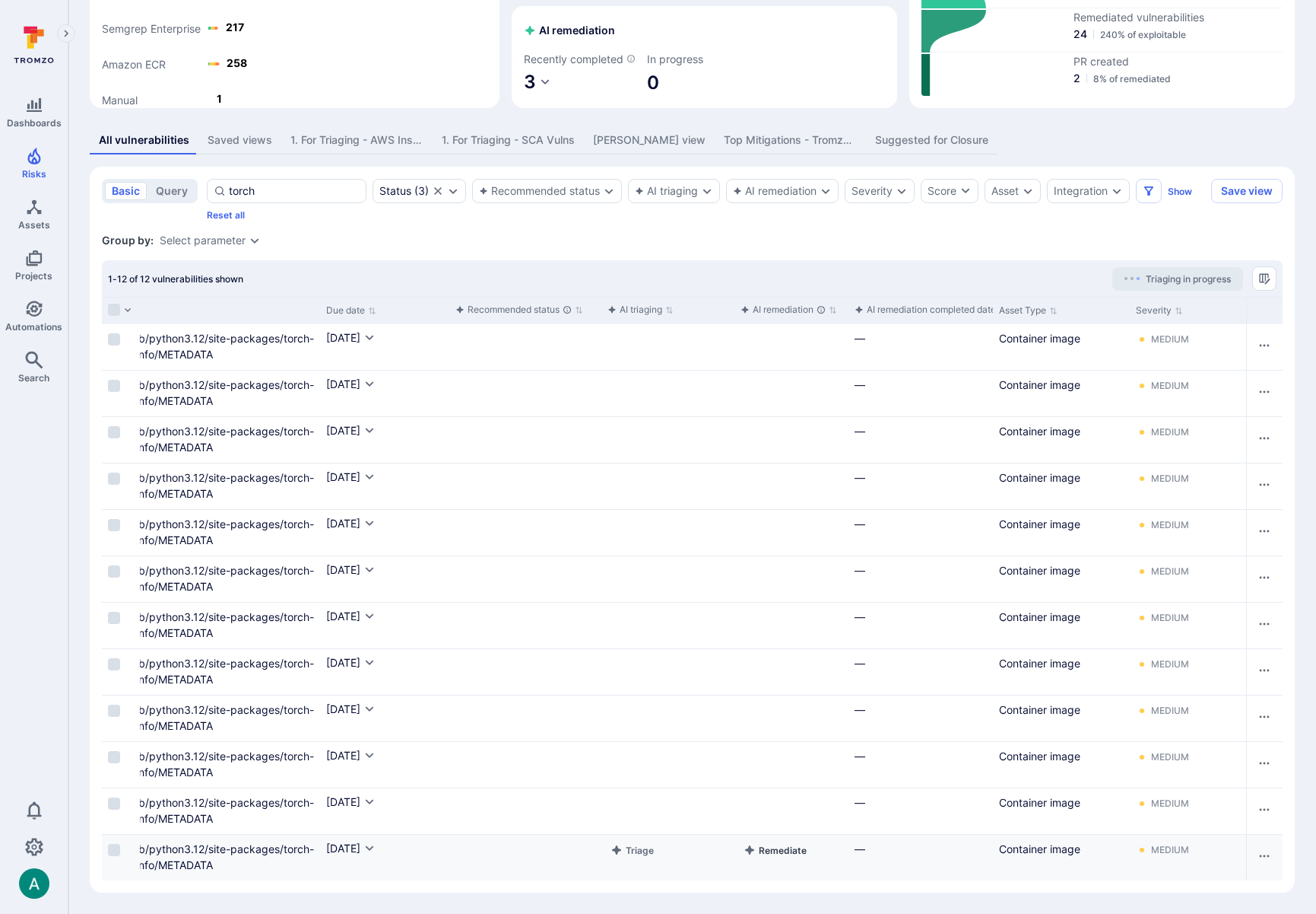
click at [764, 851] on button "Remediate" at bounding box center [775, 849] width 69 height 18
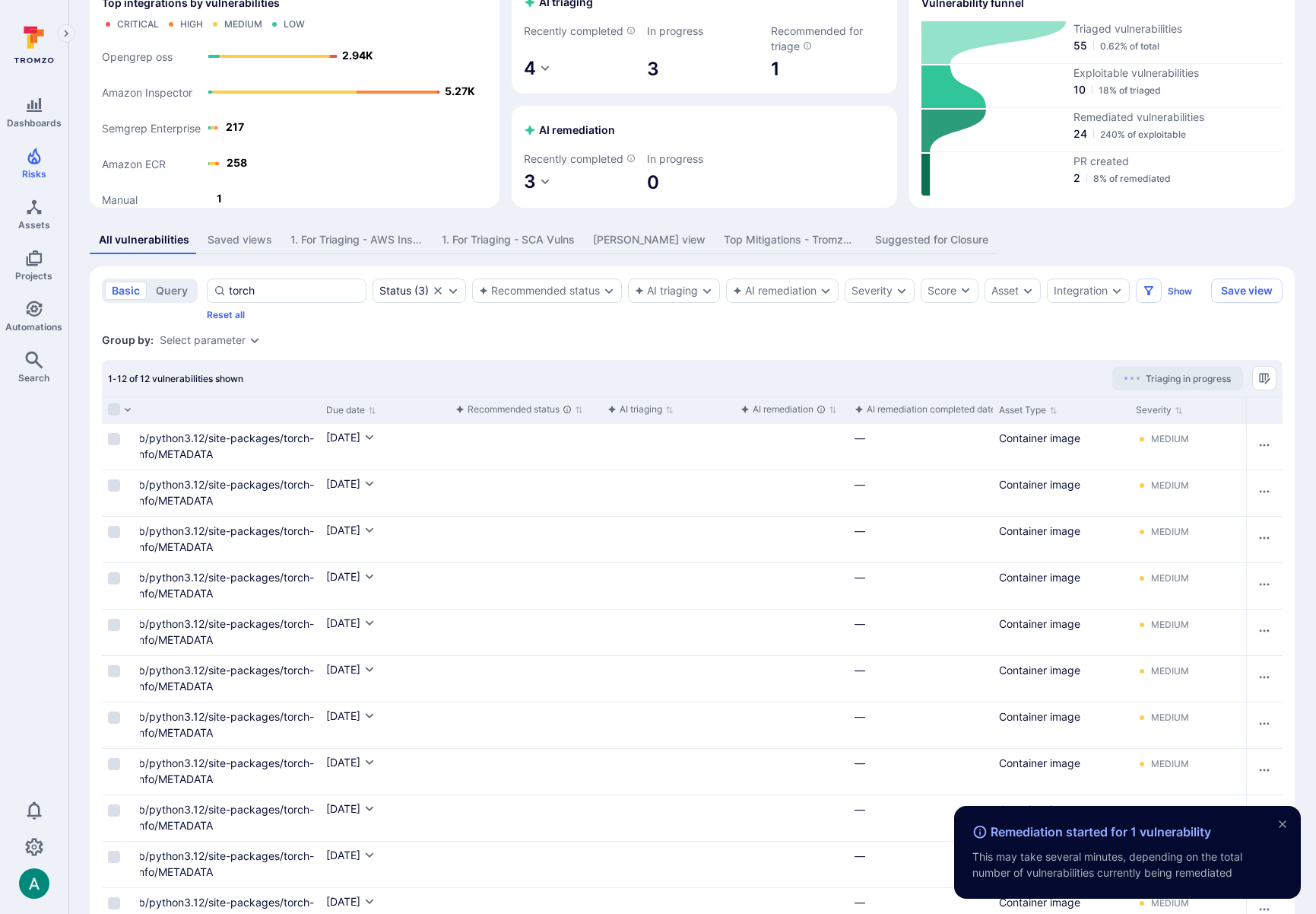
scroll to position [0, 0]
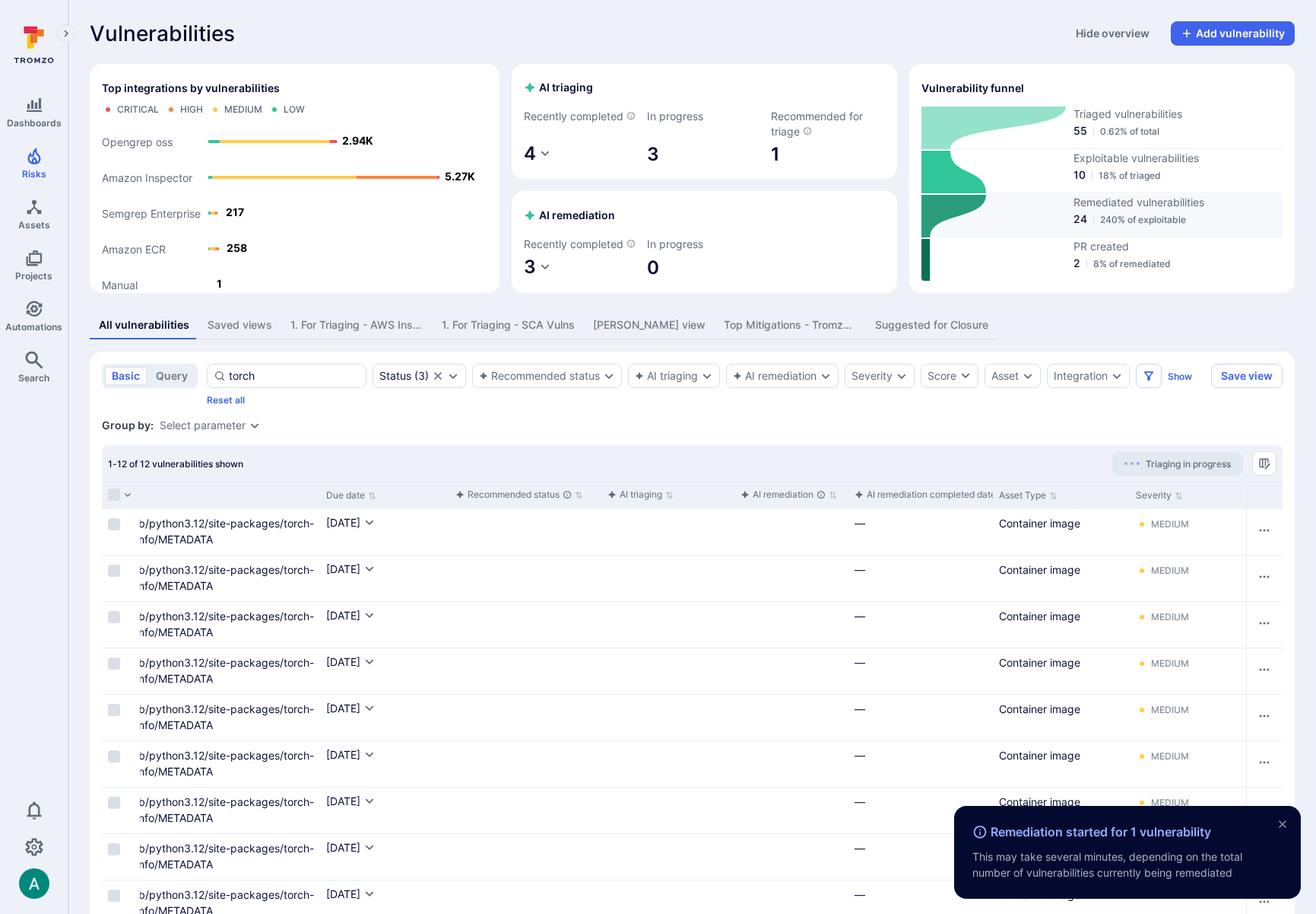
click at [1084, 210] on span "Remediated vulnerabilities" at bounding box center [1178, 203] width 210 height 16
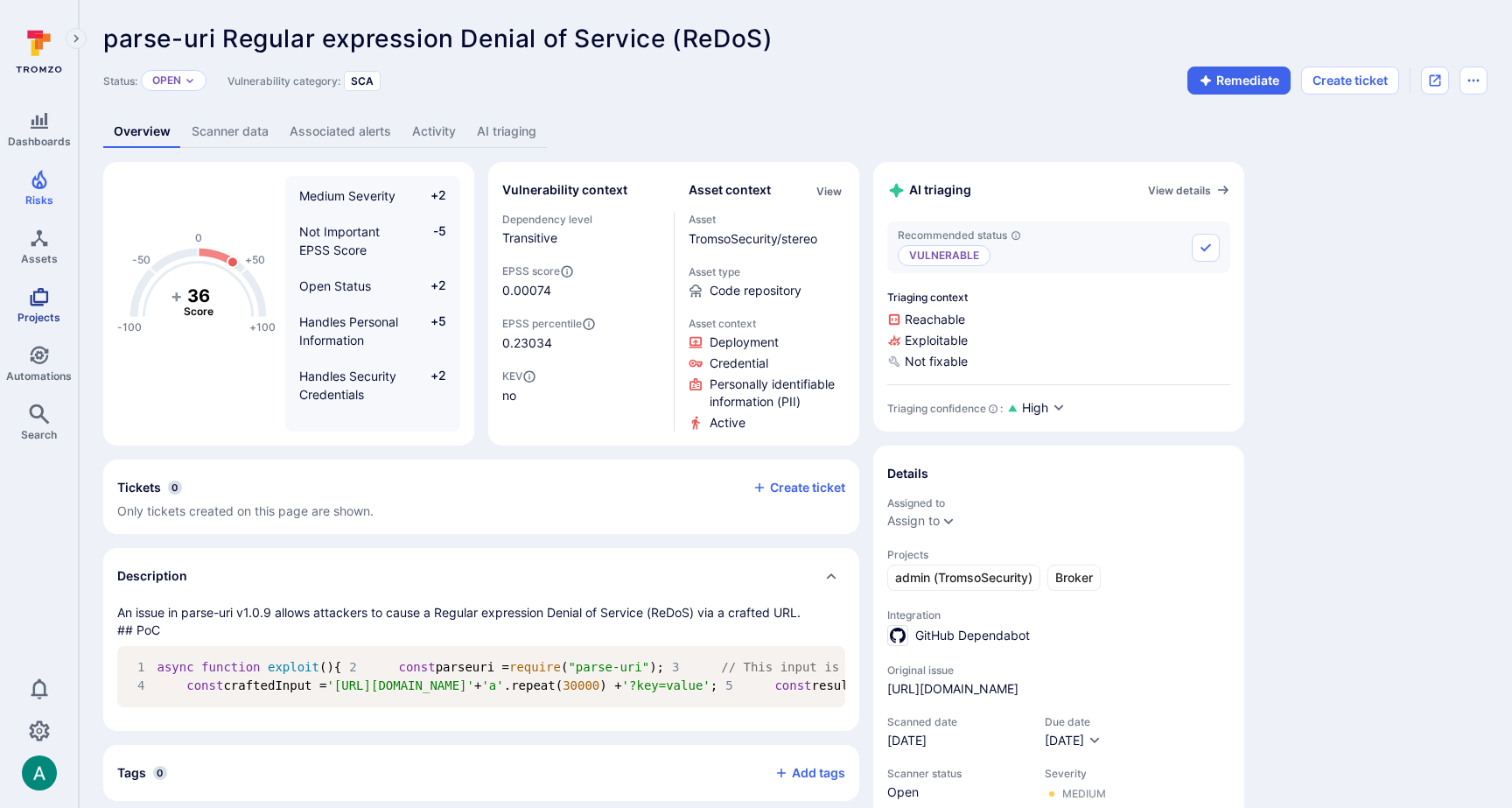
click at [33, 300] on icon "Projects" at bounding box center [38, 297] width 19 height 19
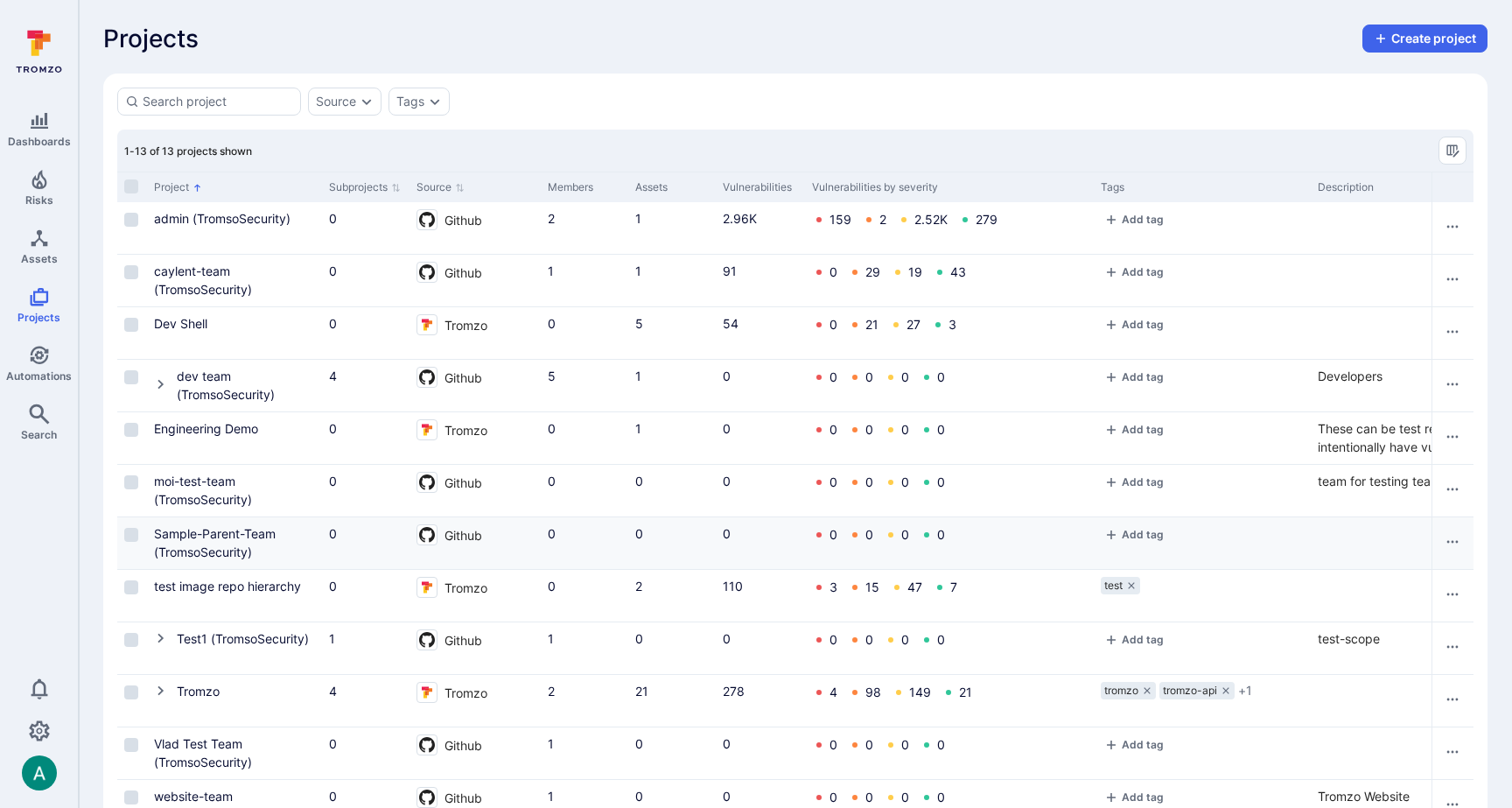
scroll to position [115, 0]
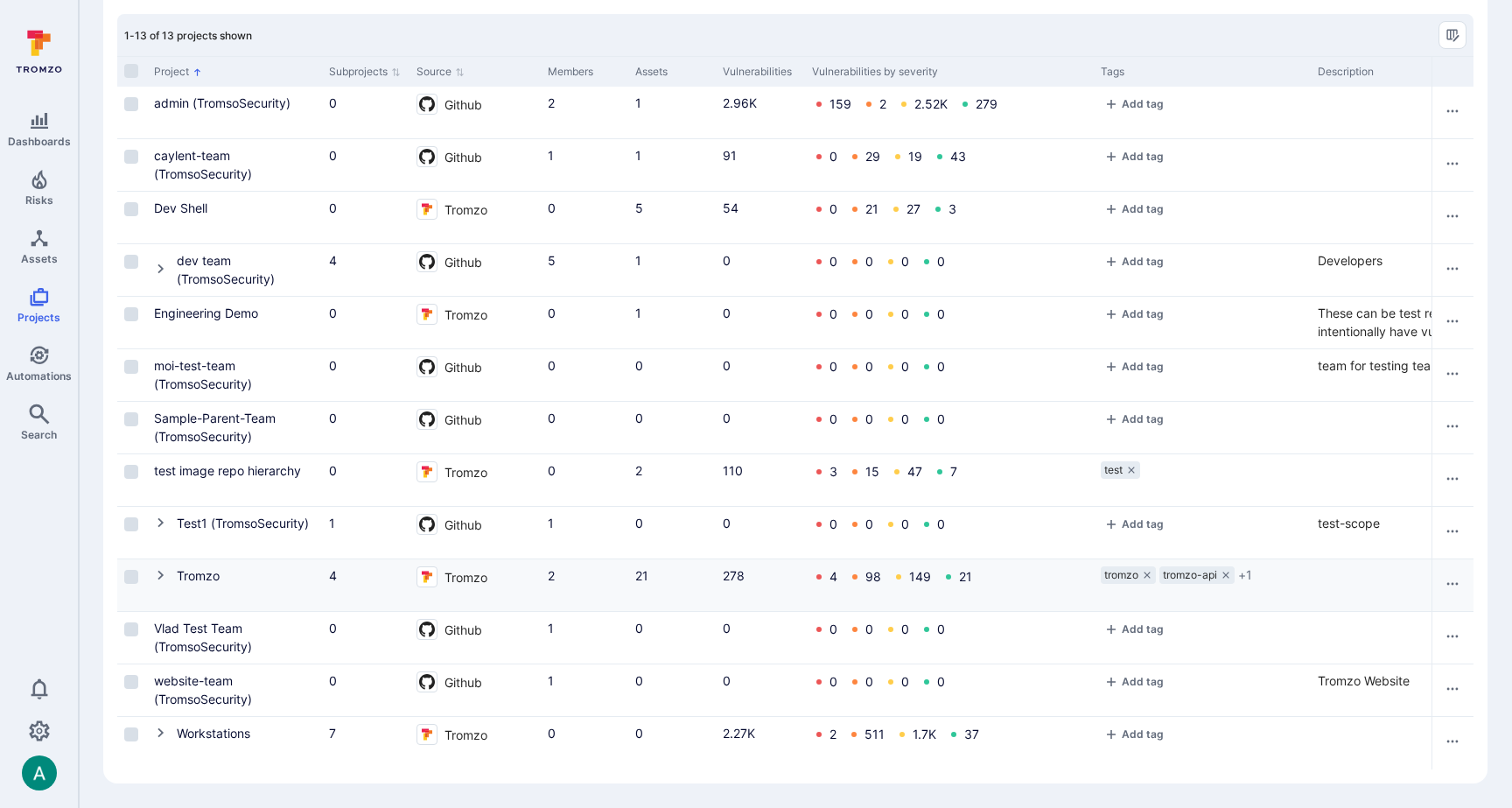
click at [161, 578] on icon "Cell for Project" at bounding box center [161, 575] width 14 height 14
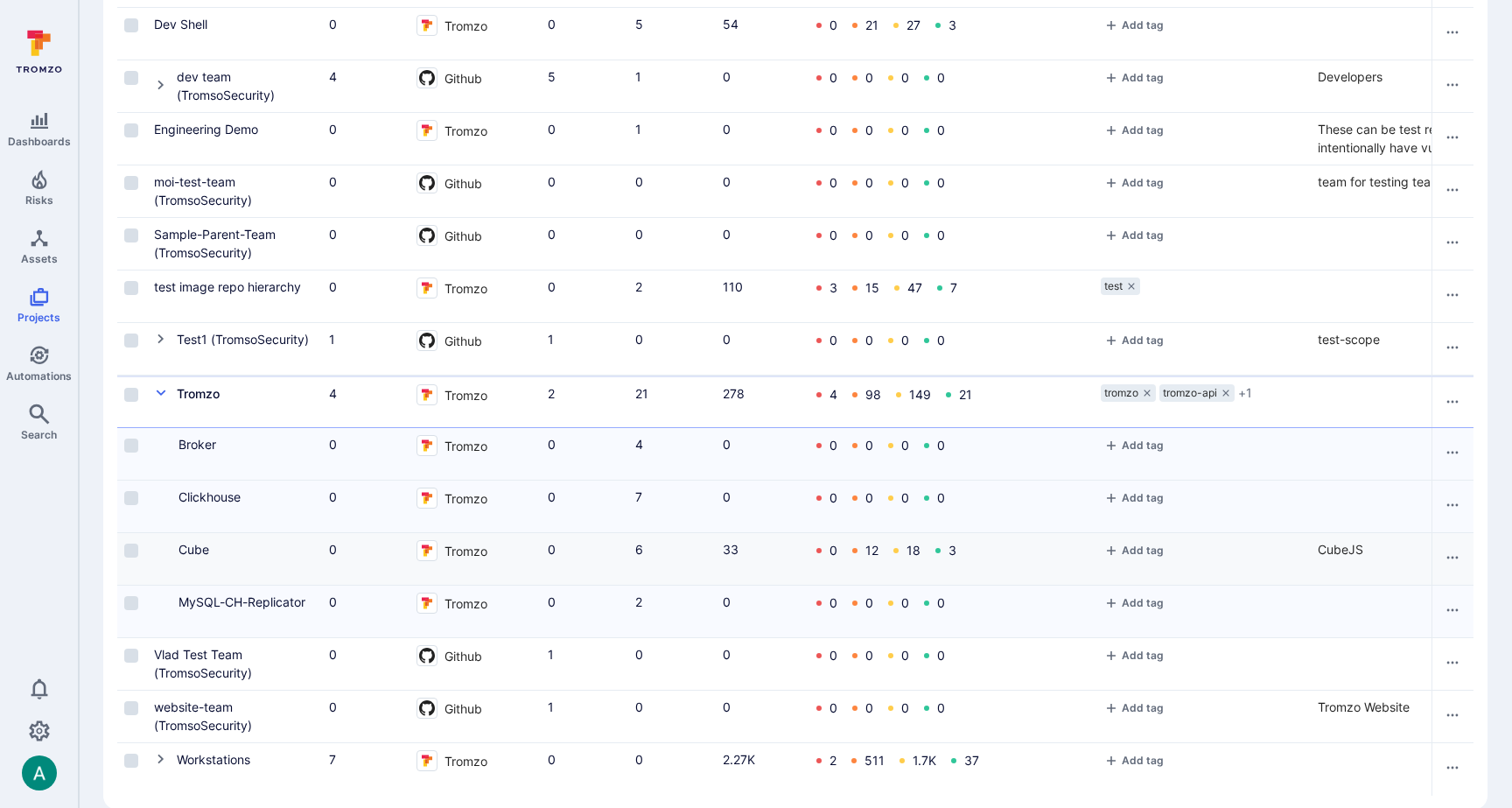
scroll to position [303, 0]
click at [195, 550] on link "Cube" at bounding box center [194, 545] width 30 height 15
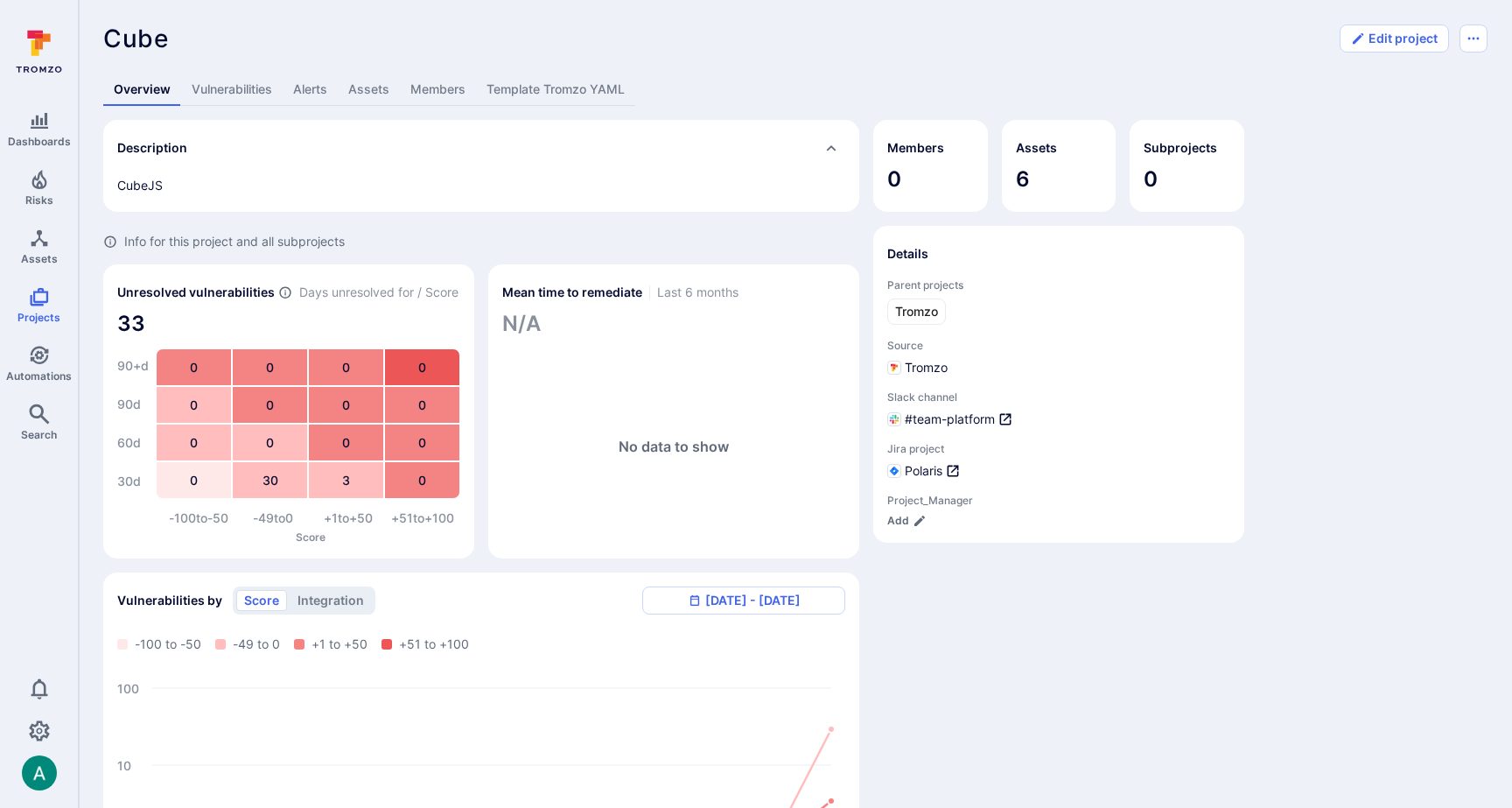
click at [260, 97] on link "Vulnerabilities" at bounding box center [232, 89] width 102 height 32
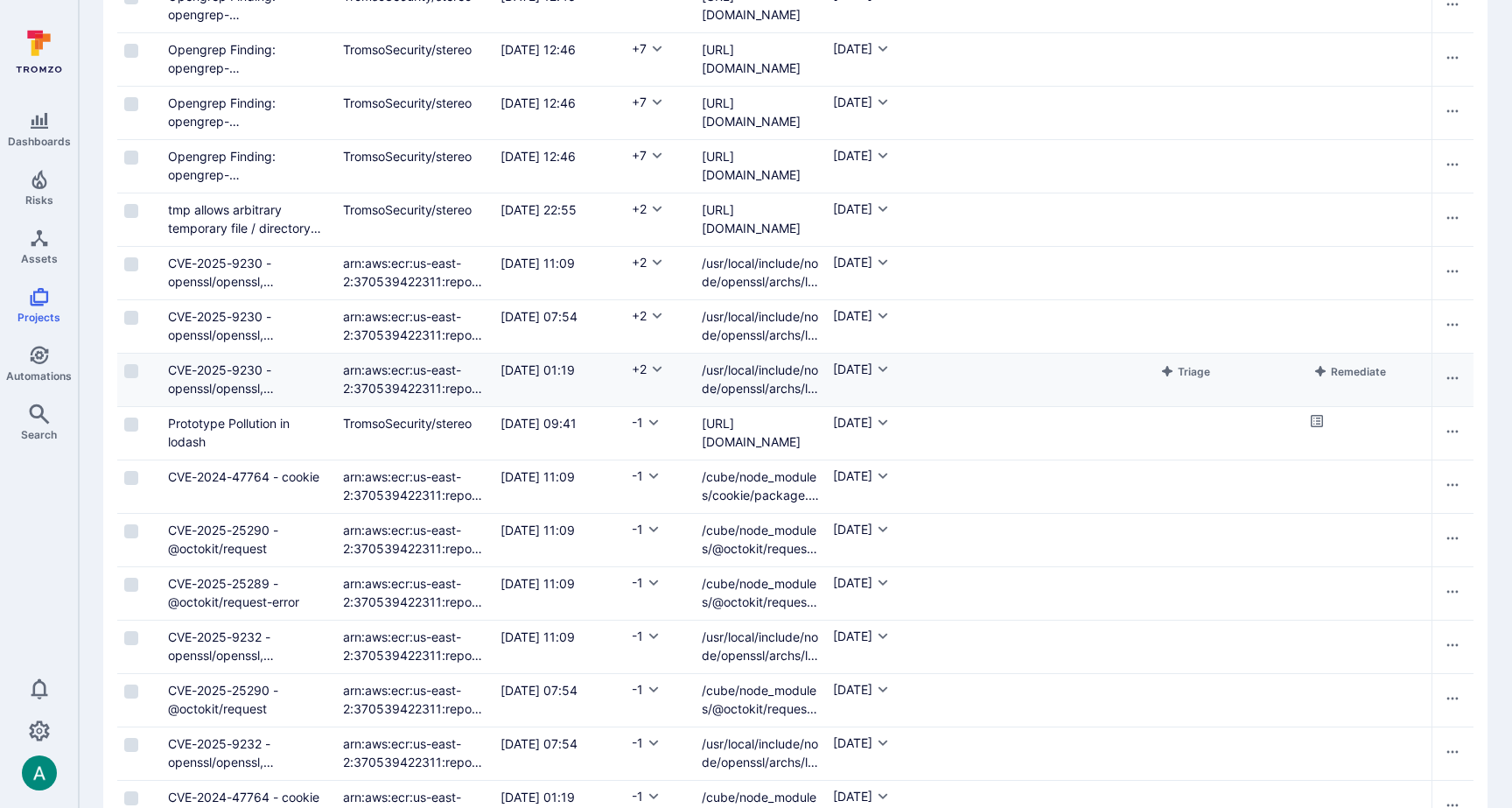
scroll to position [915, 0]
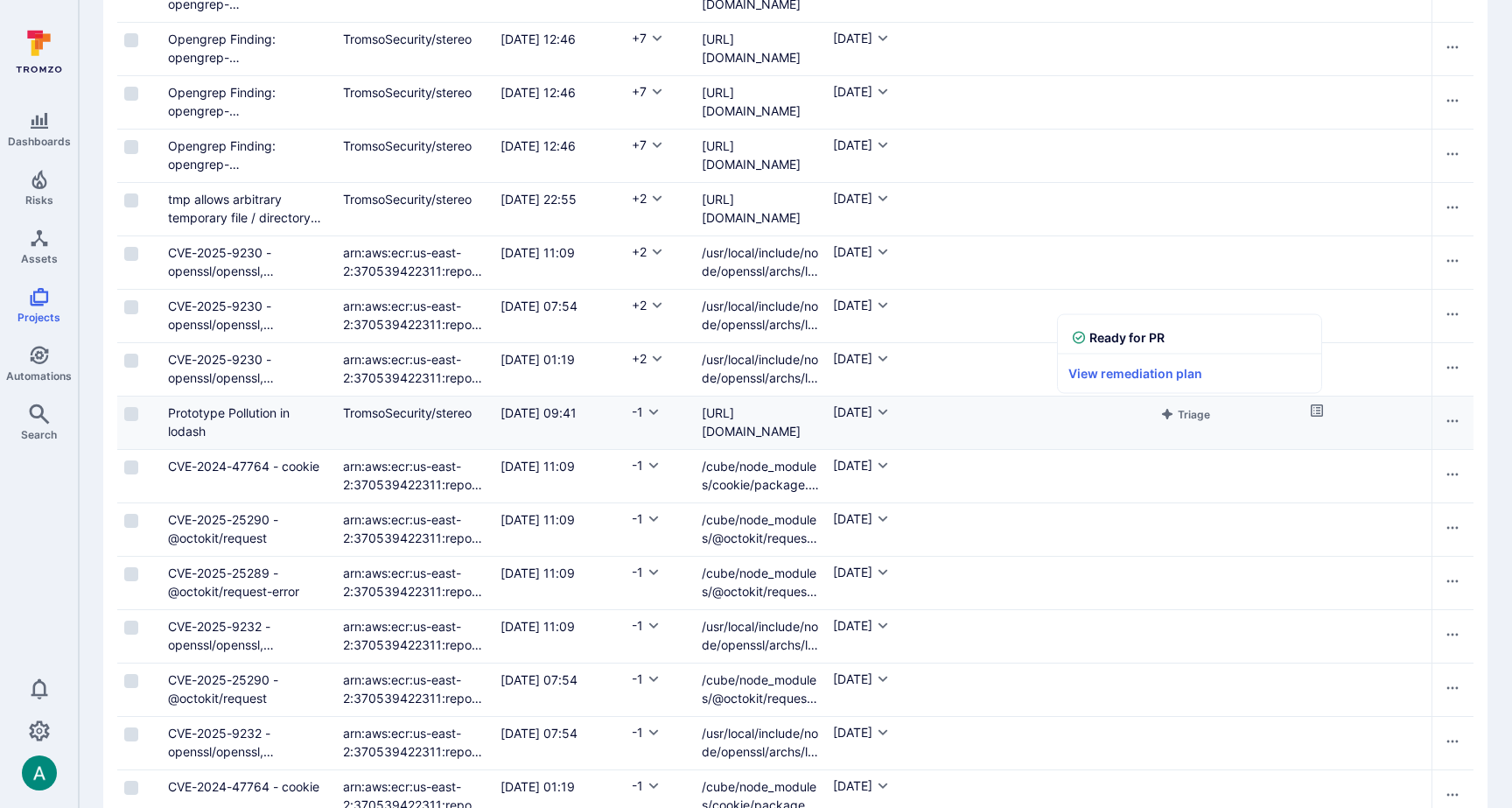
click at [1322, 410] on icon "Cell for aiCtx.remediationStatus" at bounding box center [1317, 410] width 13 height 13
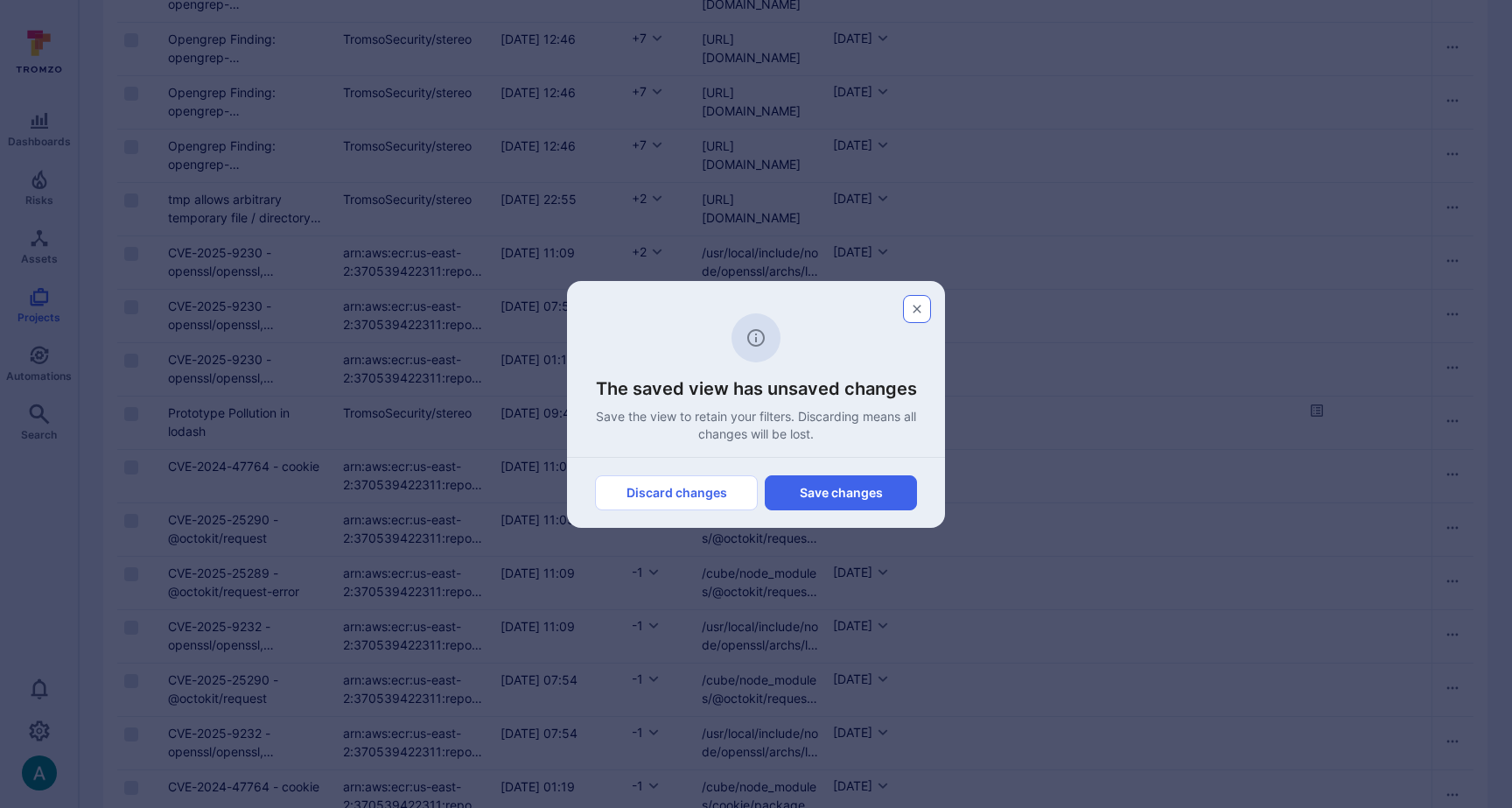
click at [921, 305] on icon "button" at bounding box center [917, 309] width 14 height 14
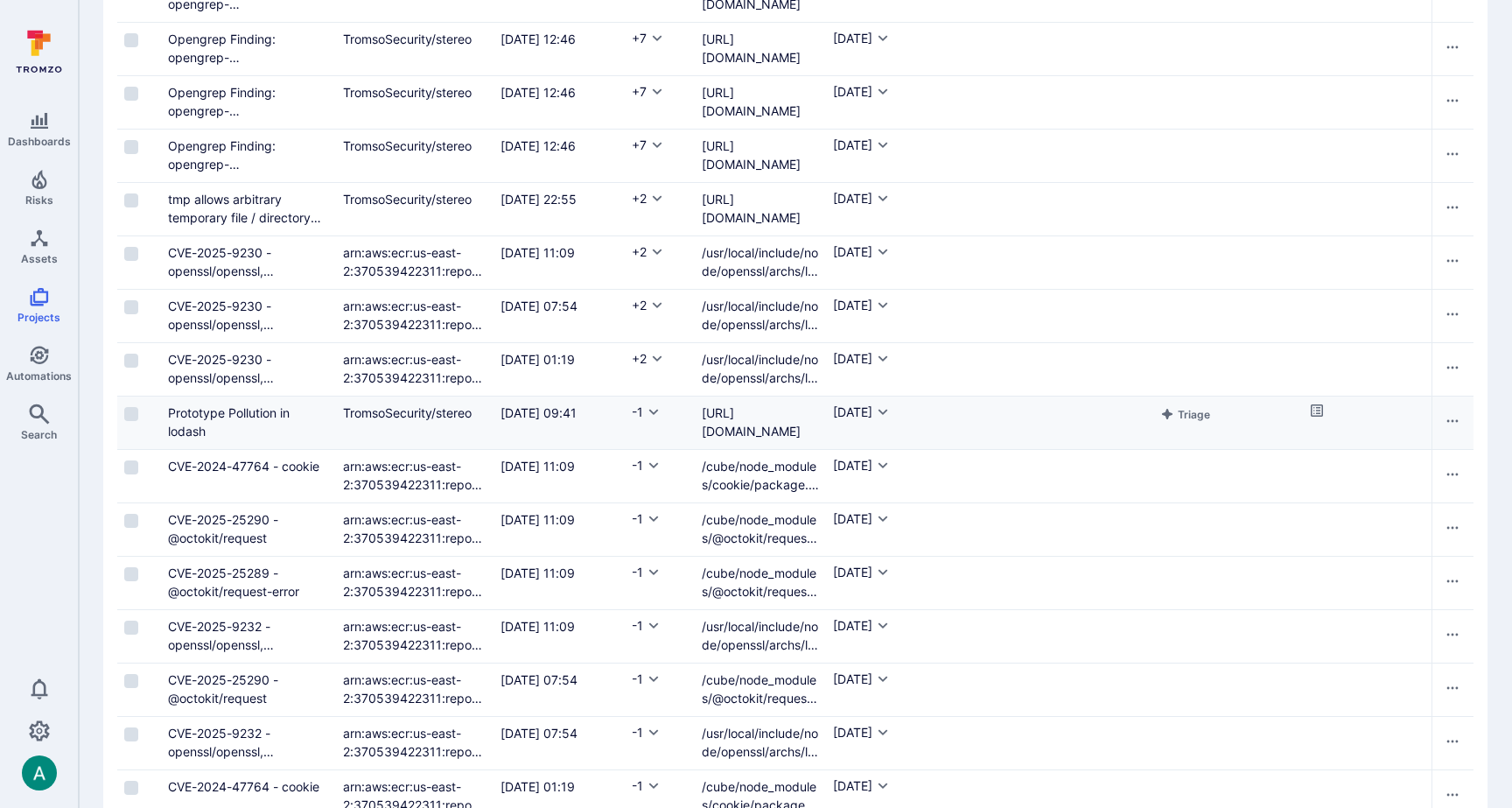
click at [1317, 408] on icon "Cell for aiCtx.remediationStatus" at bounding box center [1317, 410] width 13 height 13
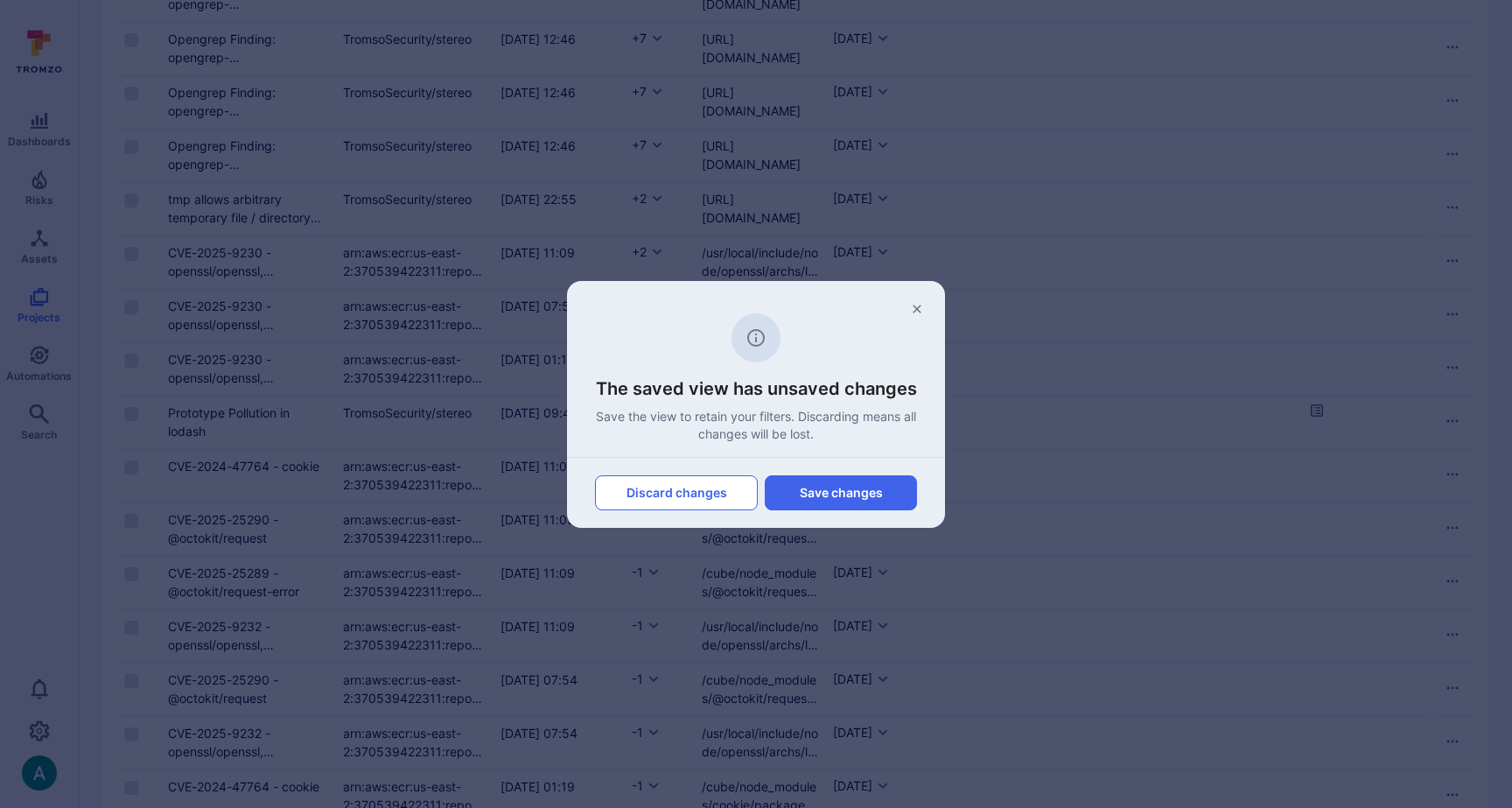
click at [691, 503] on button "Discard changes" at bounding box center [677, 492] width 163 height 35
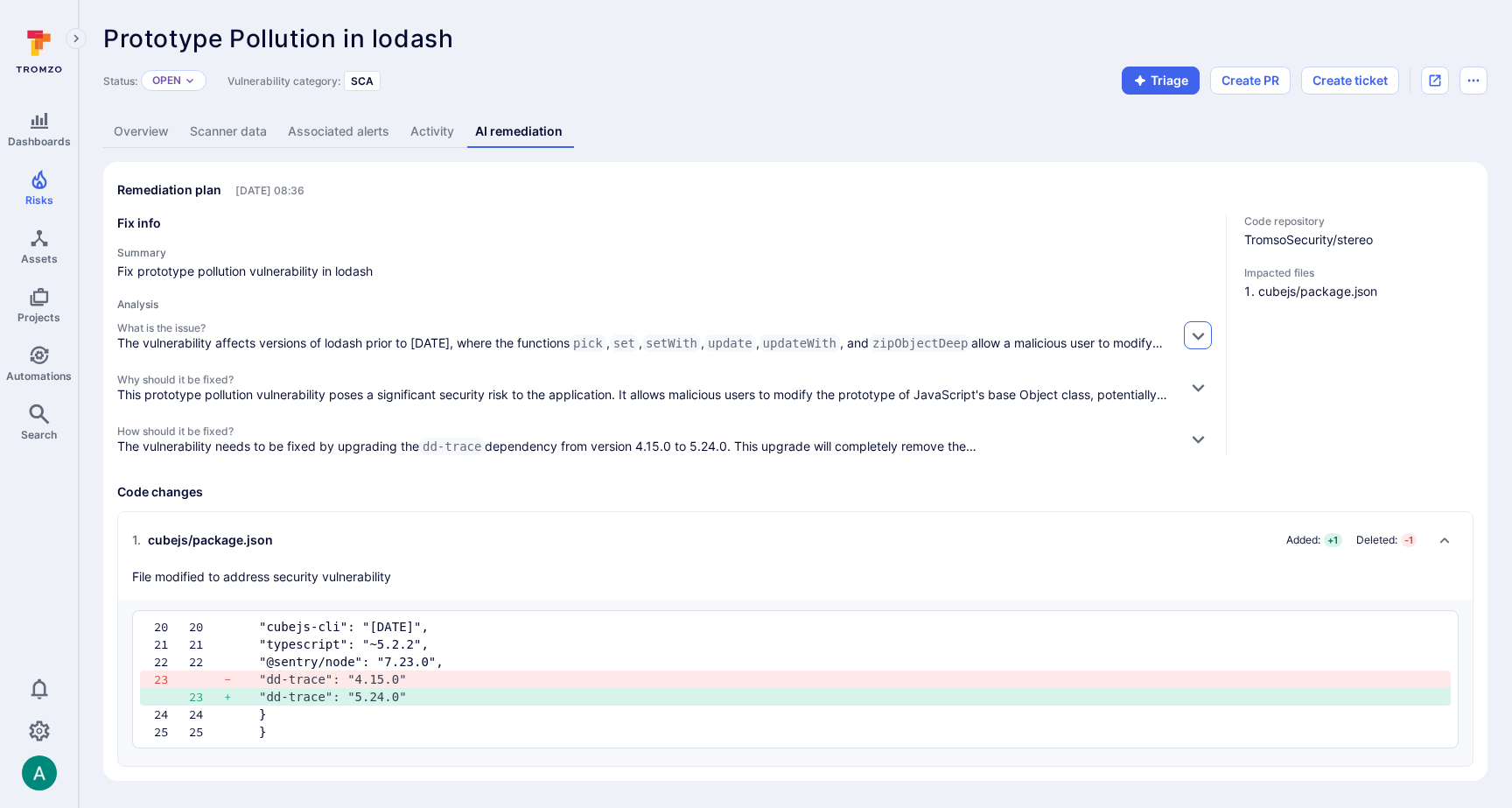
click at [1197, 332] on icon "button" at bounding box center [1198, 335] width 19 height 19
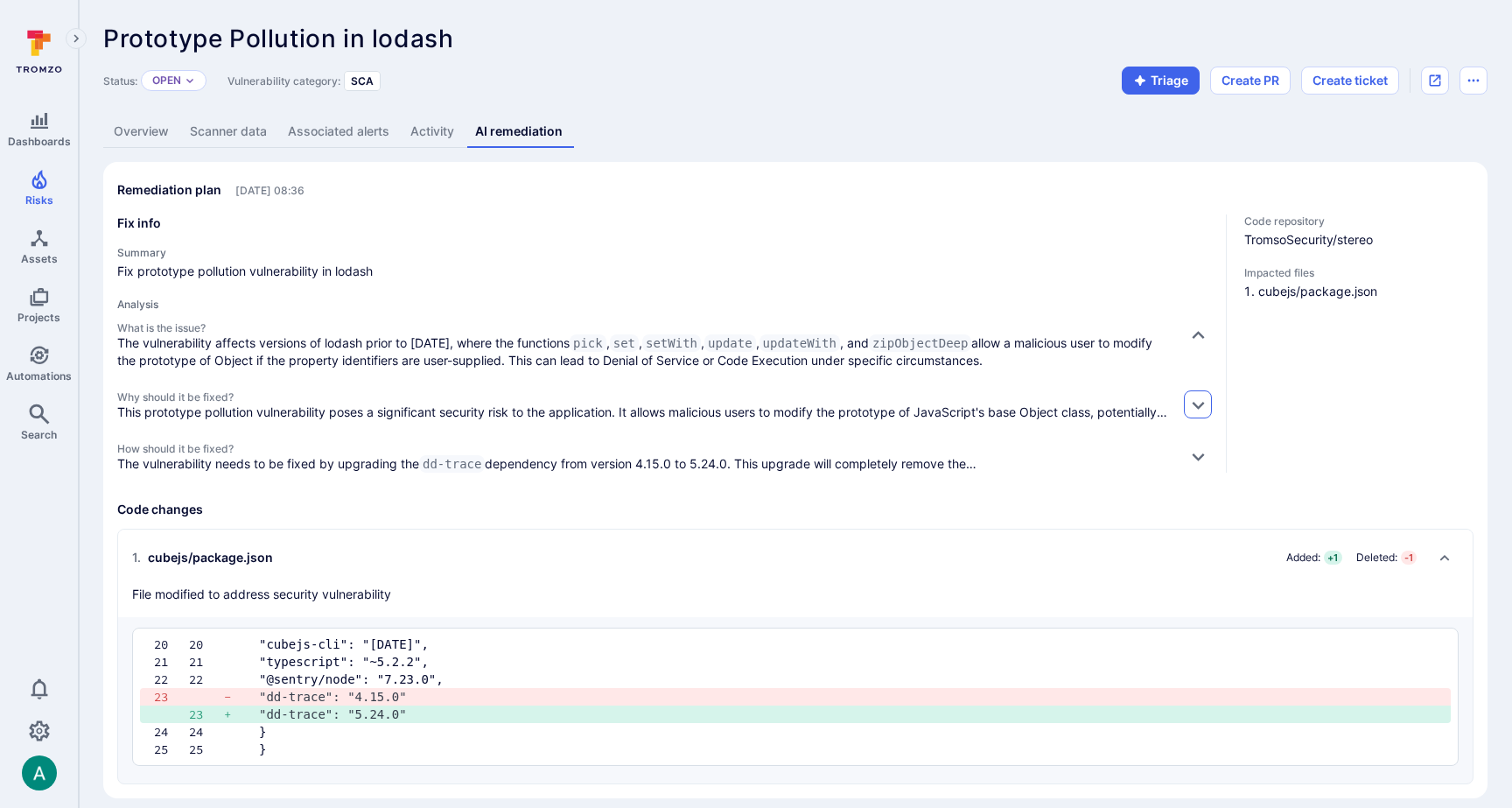
click at [1198, 404] on icon "button" at bounding box center [1198, 405] width 13 height 8
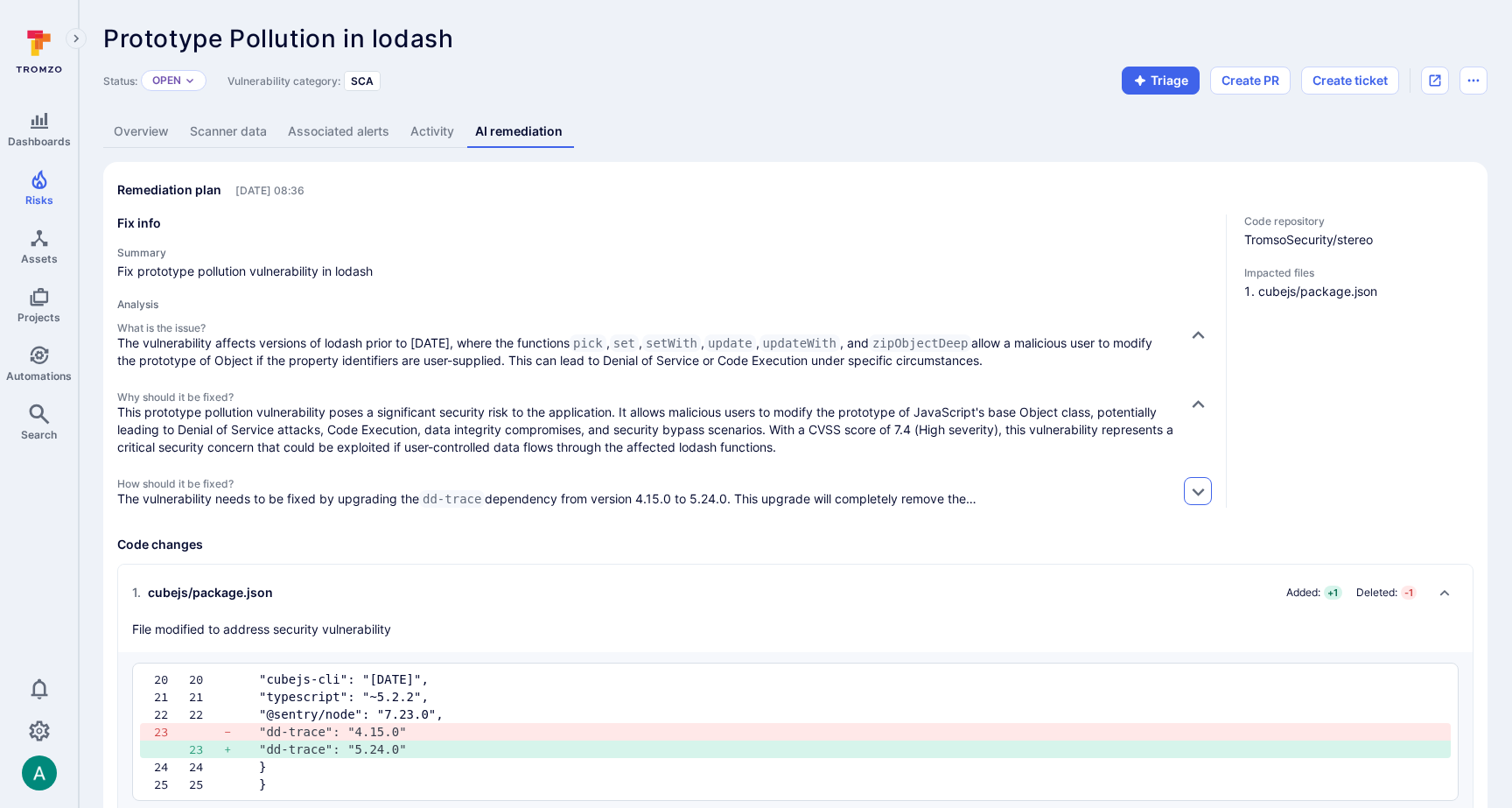
click at [1196, 487] on icon "button" at bounding box center [1198, 491] width 19 height 19
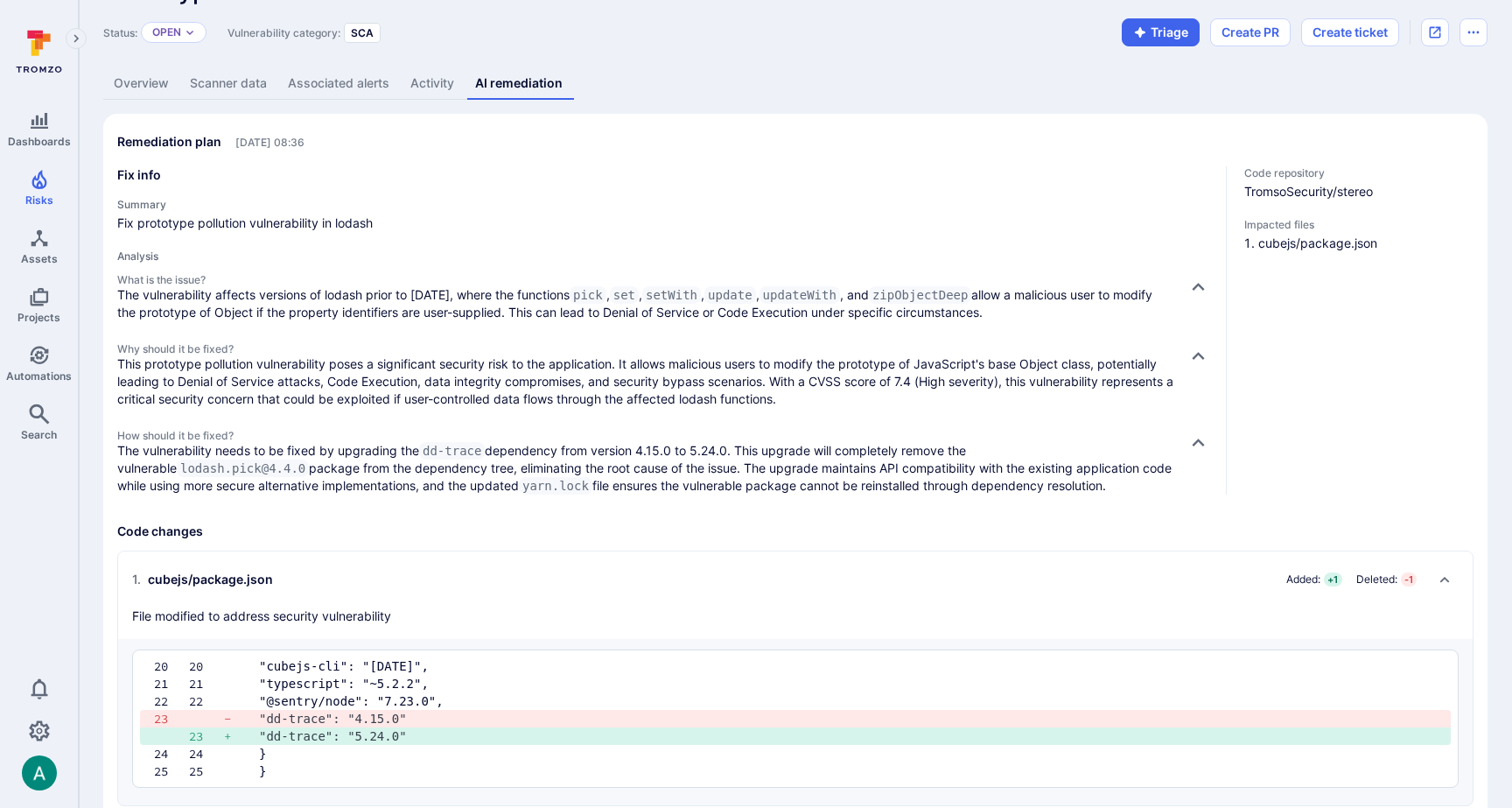
scroll to position [84, 0]
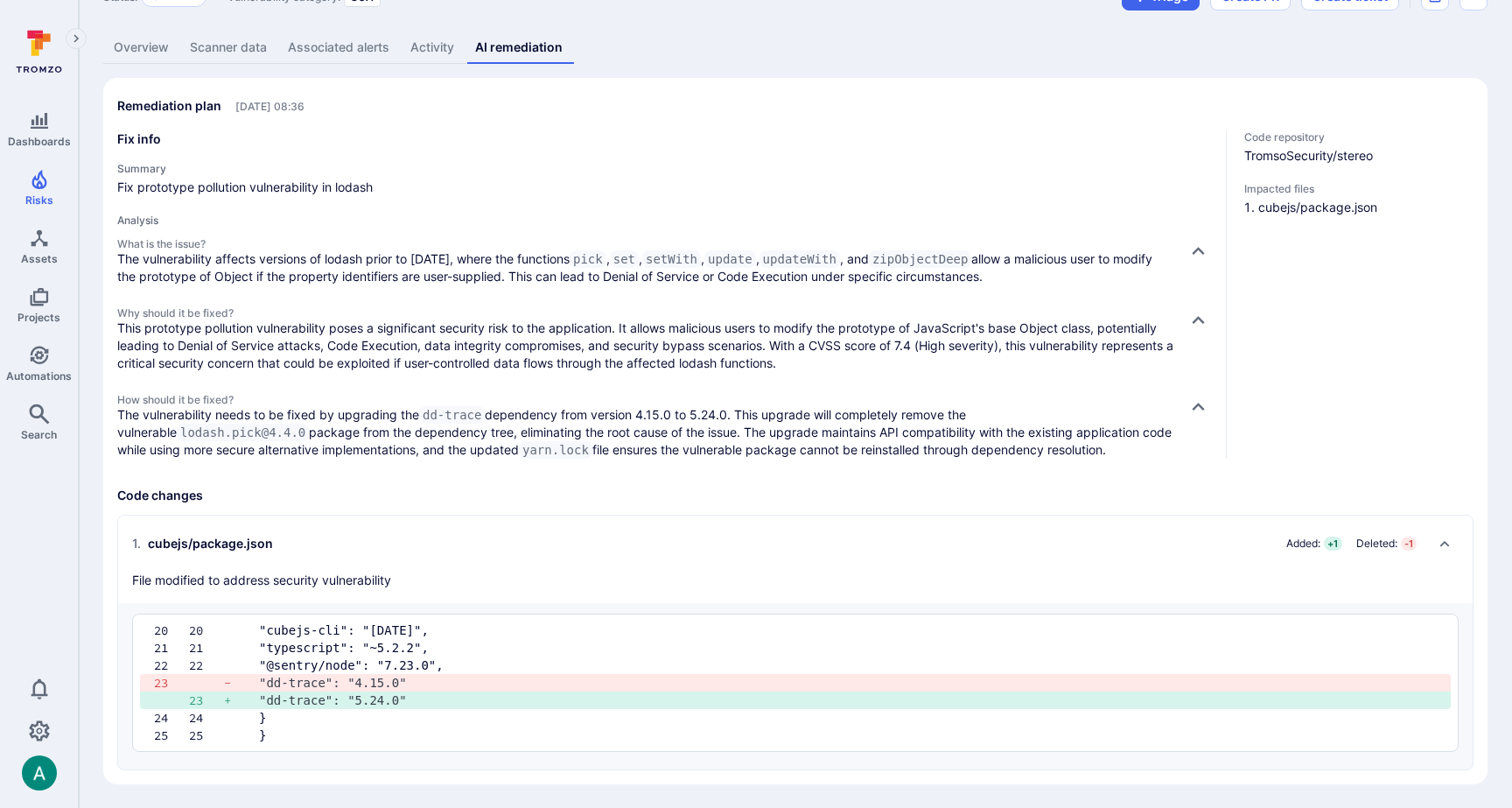
drag, startPoint x: 128, startPoint y: 252, endPoint x: 674, endPoint y: 289, distance: 547.3
click at [672, 289] on div "What is the issue? The vulnerability affects versions of lodash prior to 4.17.1…" at bounding box center [664, 348] width 1095 height 222
click at [683, 288] on div "What is the issue? The vulnerability affects versions of lodash prior to 4.17.1…" at bounding box center [664, 348] width 1095 height 222
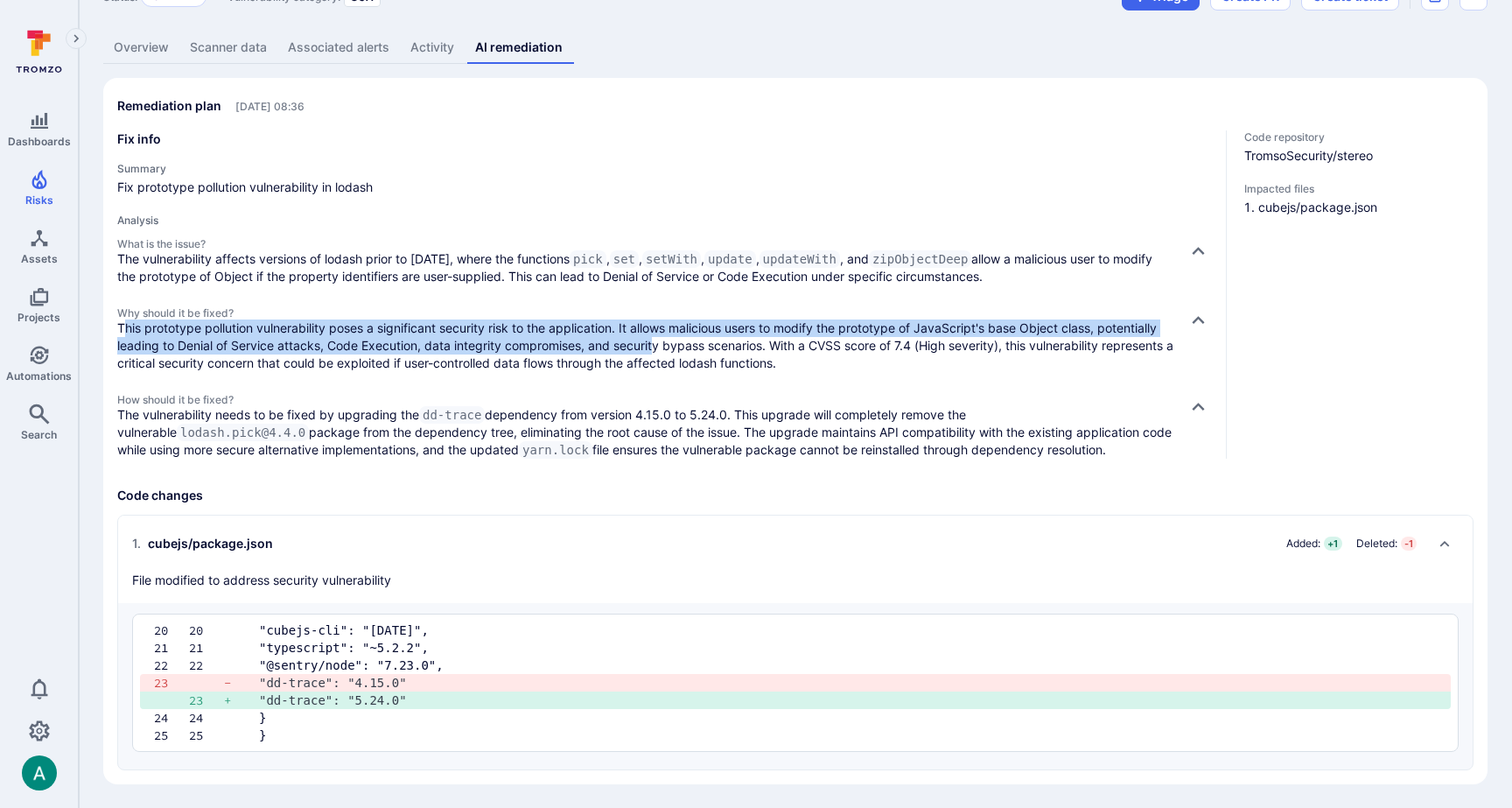
drag, startPoint x: 224, startPoint y: 329, endPoint x: 667, endPoint y: 344, distance: 443.3
click at [664, 344] on p "This prototype pollution vulnerability poses a significant security risk to the…" at bounding box center [646, 345] width 1057 height 53
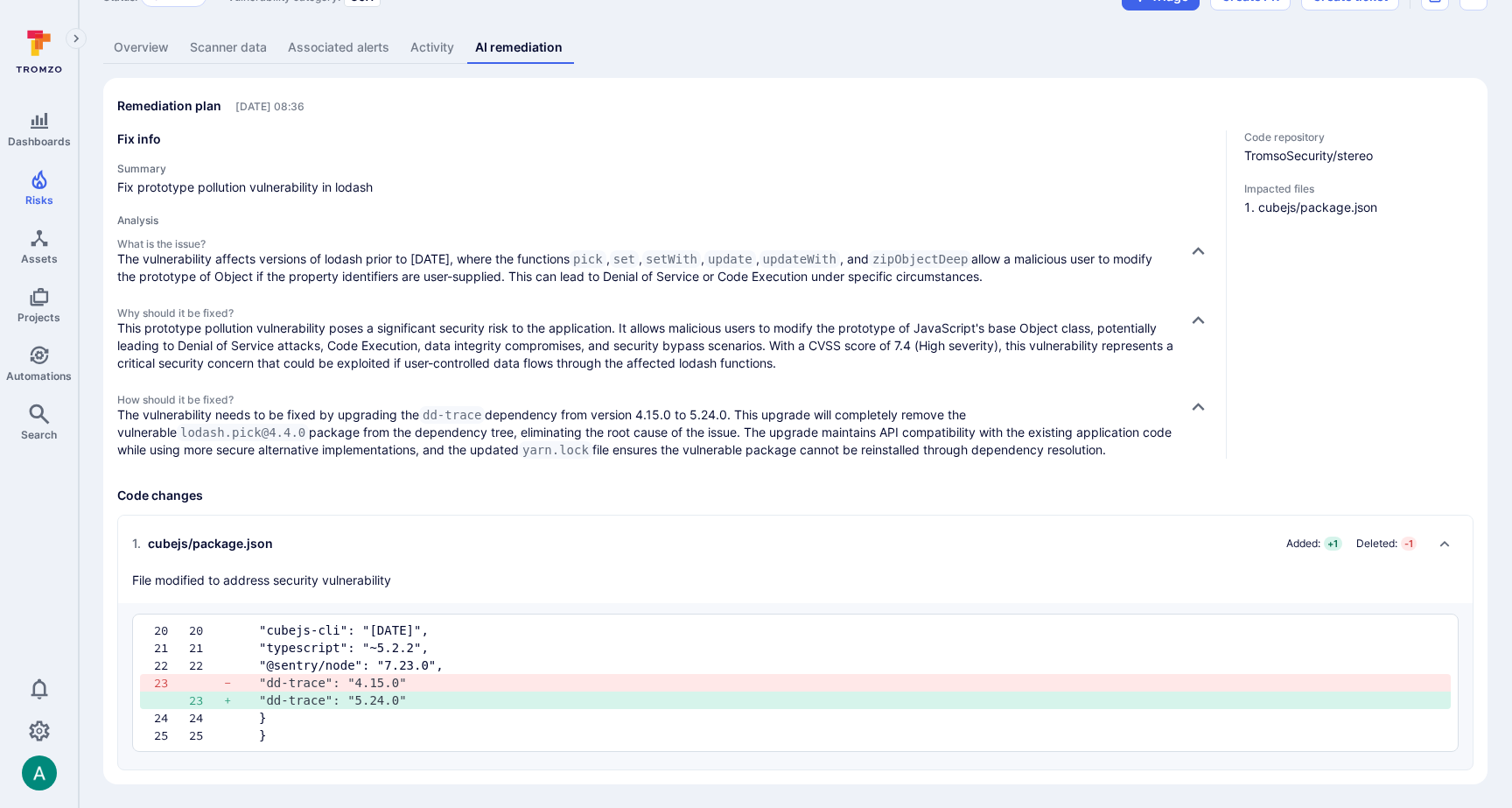
click at [695, 342] on p "This prototype pollution vulnerability poses a significant security risk to the…" at bounding box center [646, 345] width 1057 height 53
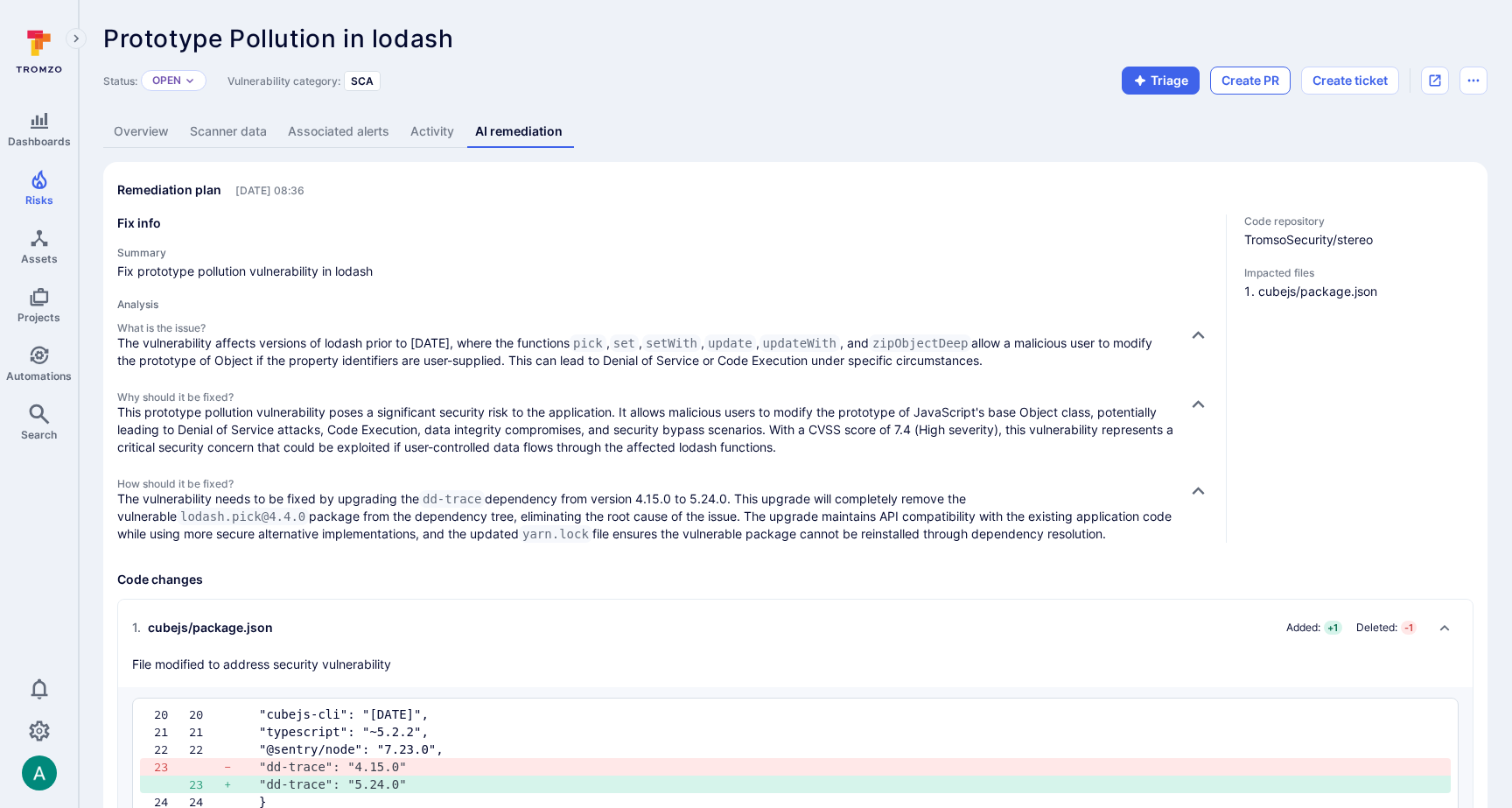
click at [1258, 80] on button "Create PR" at bounding box center [1251, 80] width 80 height 28
click at [1228, 78] on button "View PR" at bounding box center [1246, 80] width 89 height 28
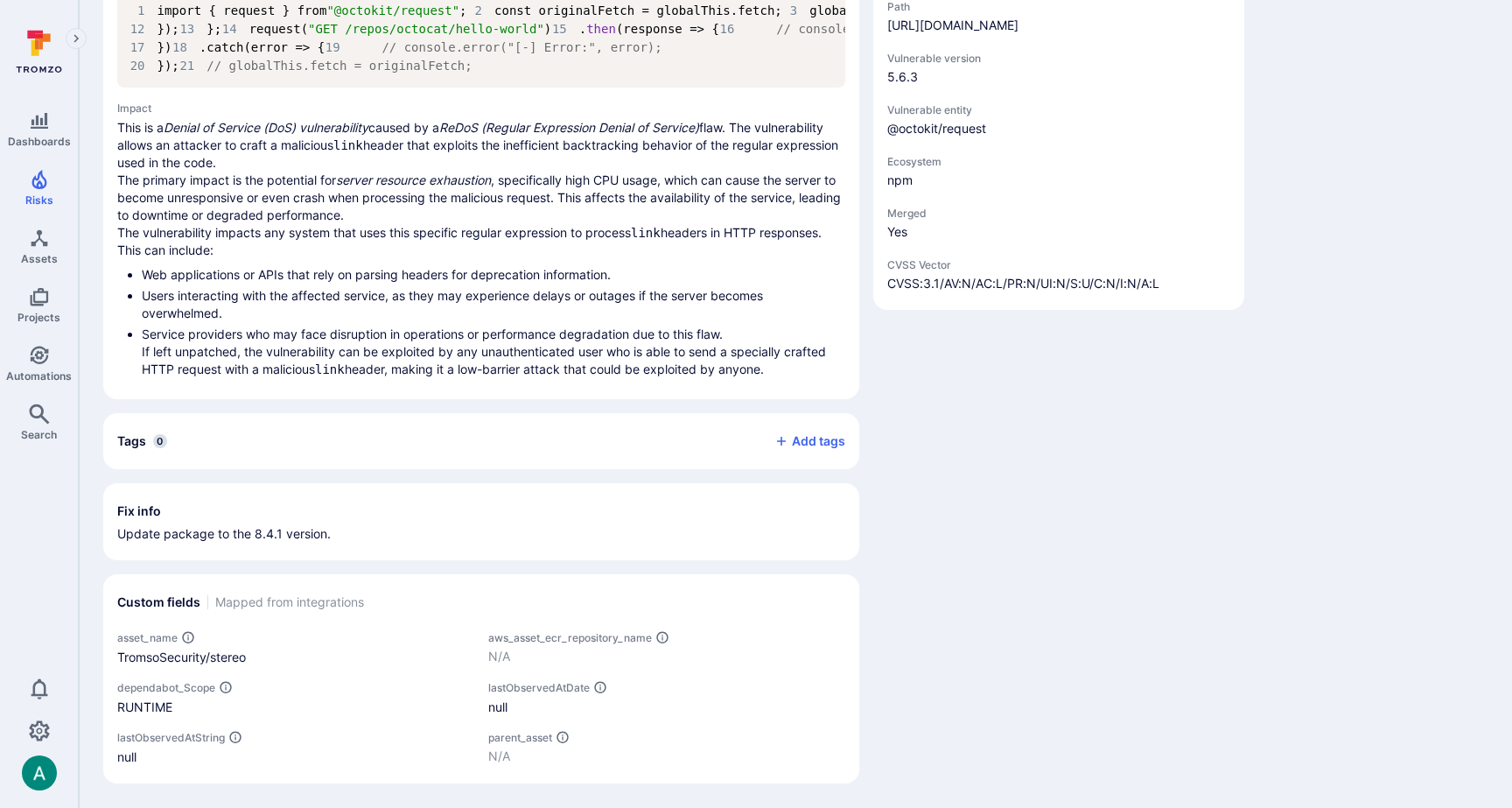
scroll to position [1613, 0]
click at [469, 344] on li "Service providers who may face disruption in operations or performance degradat…" at bounding box center [494, 351] width 704 height 53
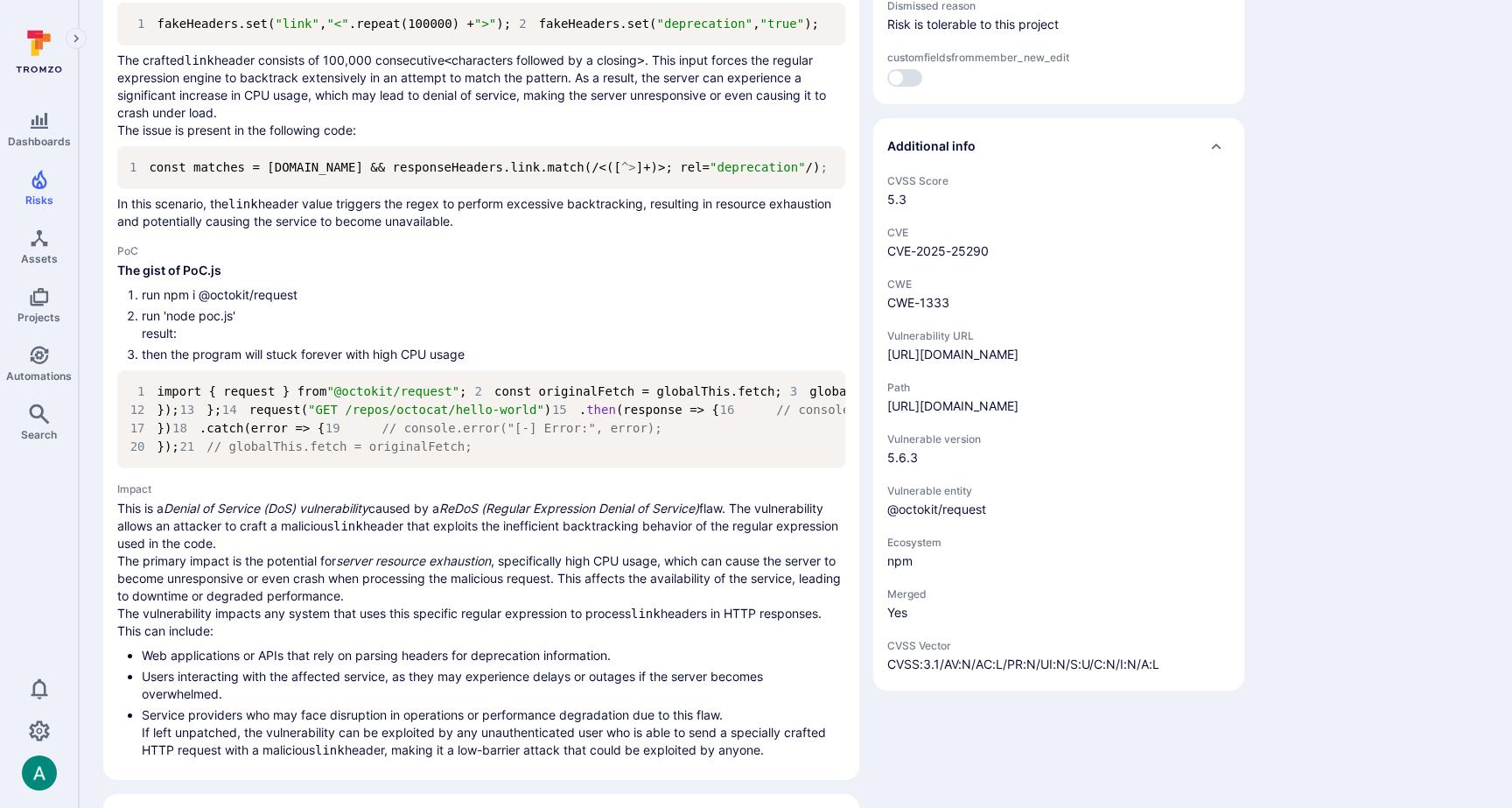
scroll to position [899, 0]
click at [974, 416] on link "[URL][DOMAIN_NAME]" at bounding box center [953, 408] width 131 height 15
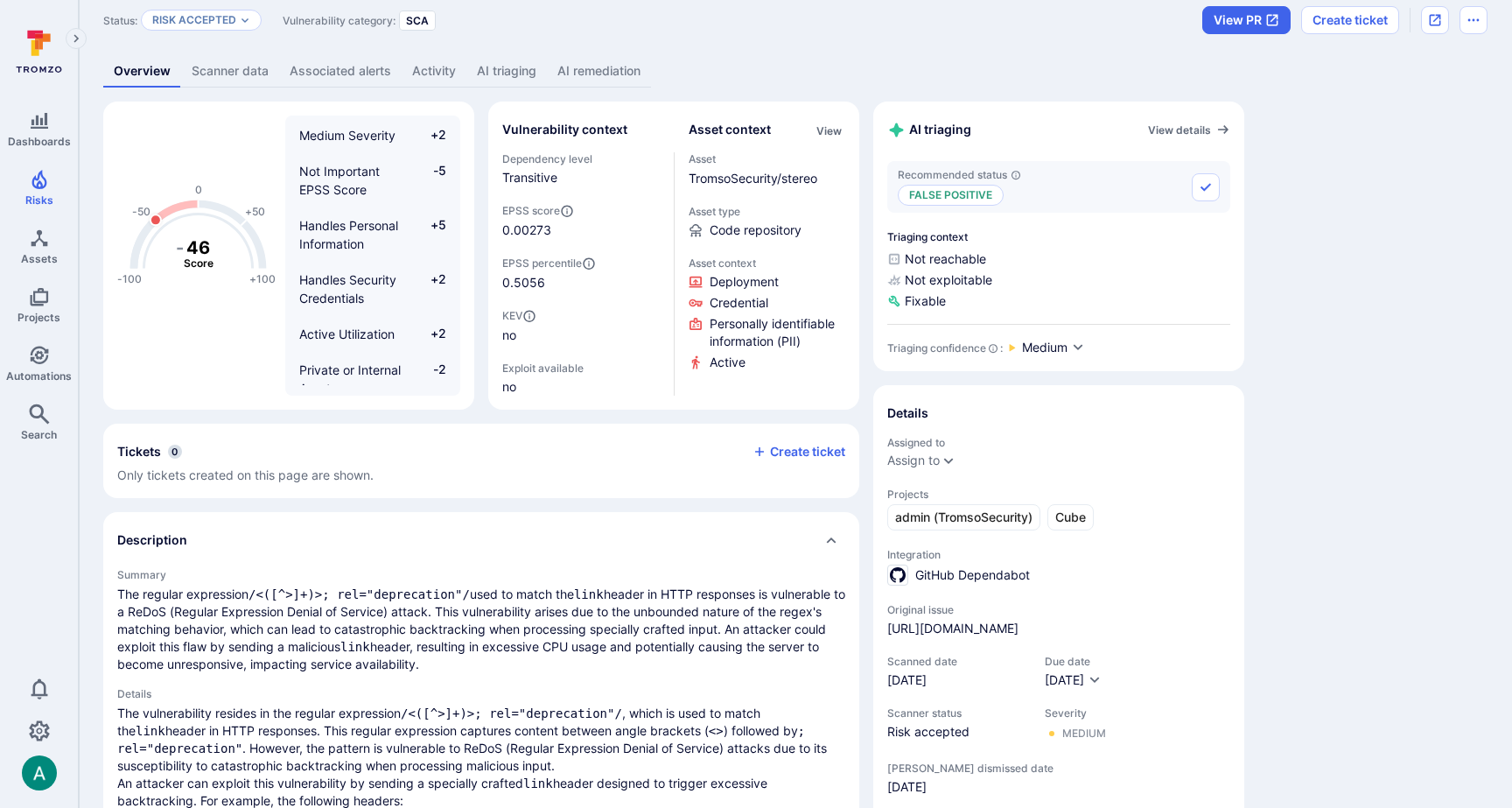
scroll to position [0, 0]
